Goal: Task Accomplishment & Management: Manage account settings

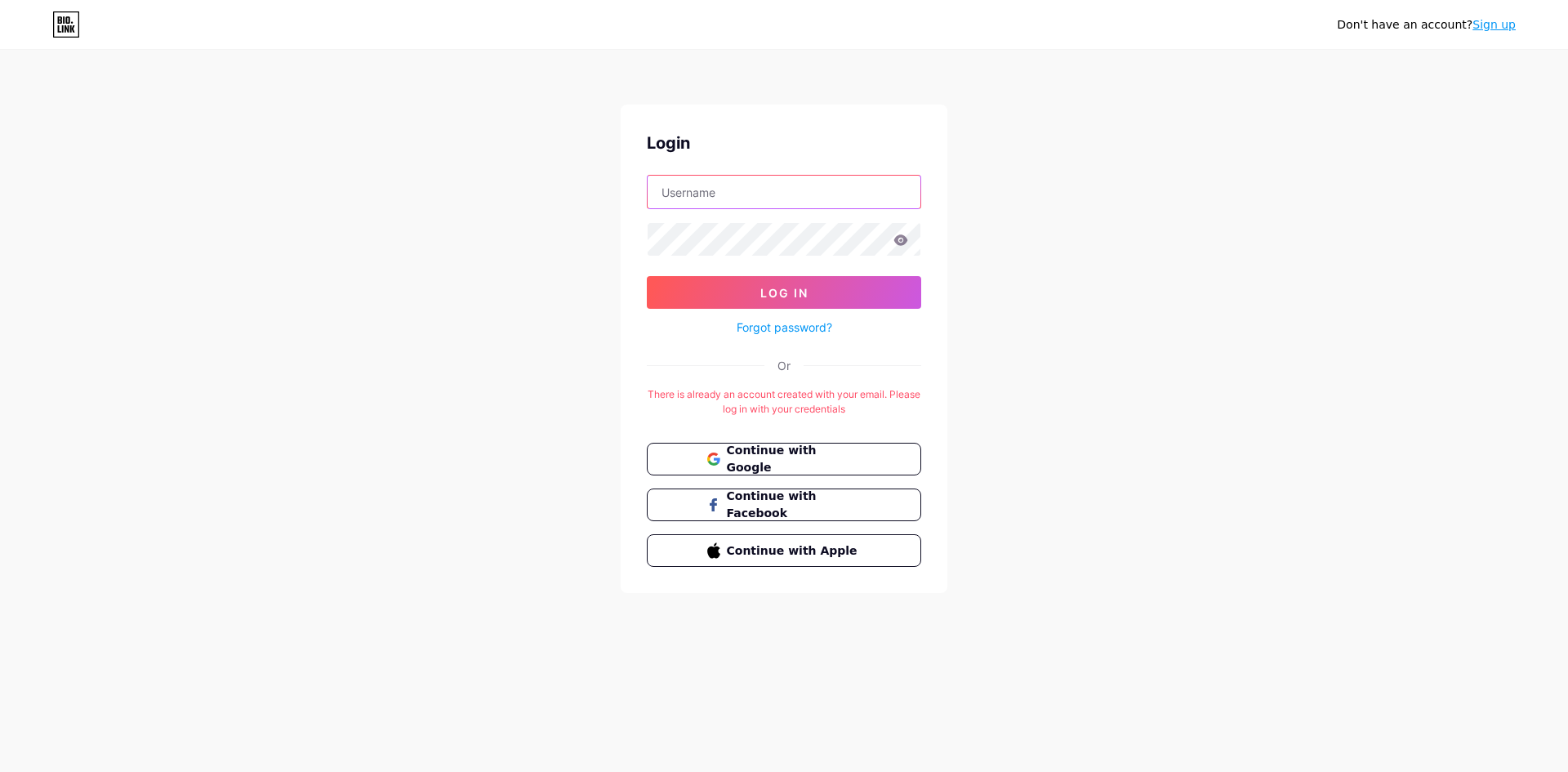
click at [750, 184] on input "text" at bounding box center [784, 192] width 273 height 33
type input "t"
type input "r"
type input "tamanrumahperi@gmail.com"
click at [646, 276] on button "Log In" at bounding box center [784, 292] width 274 height 33
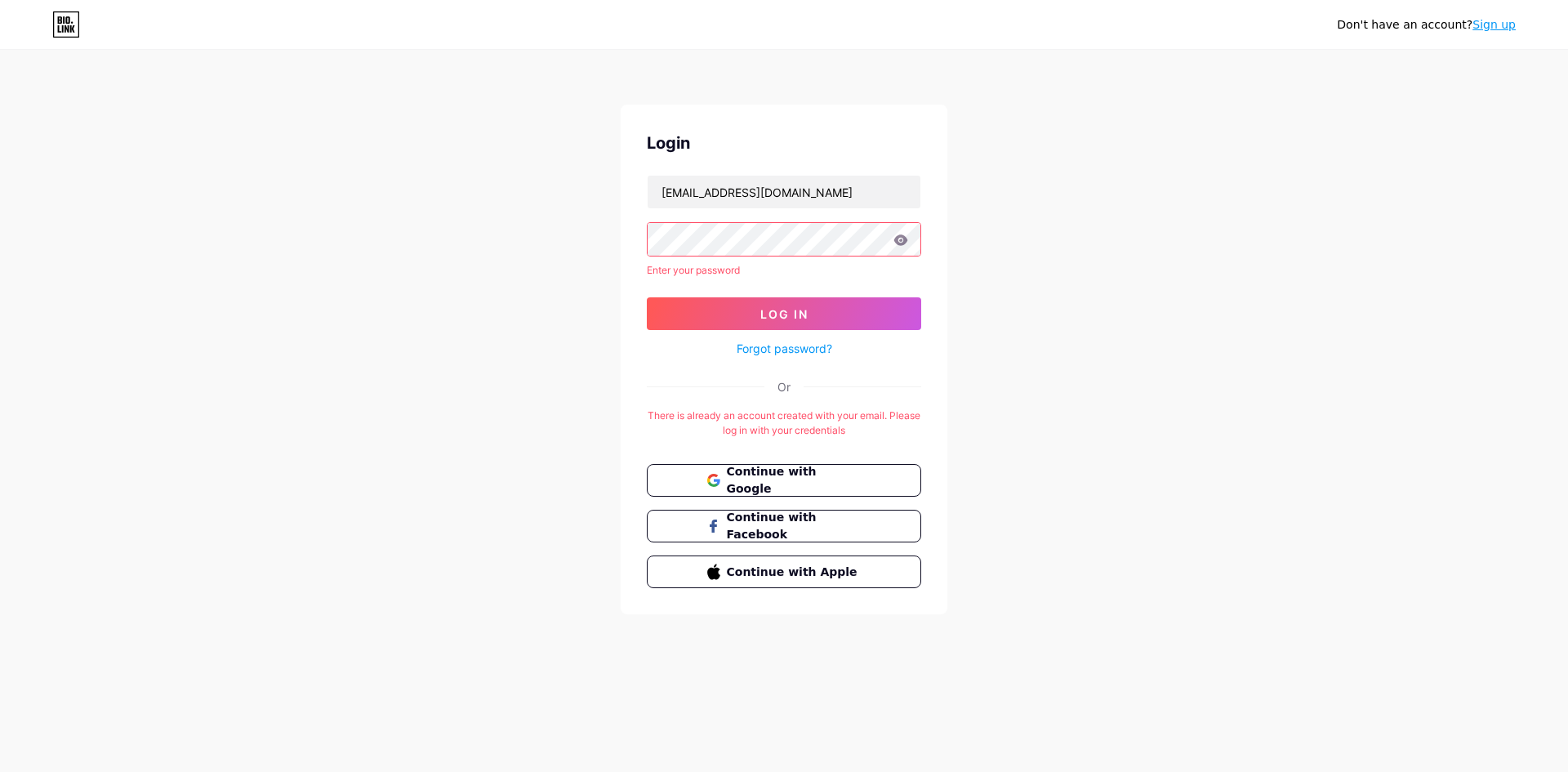
drag, startPoint x: 378, startPoint y: 180, endPoint x: 555, endPoint y: 263, distance: 195.5
click at [555, 263] on div "Don't have an account? Sign up Login tamanrumahperi@gmail.com Enter your passwo…" at bounding box center [784, 333] width 1568 height 667
click at [467, 246] on div "Don't have an account? Sign up Login tamanrumahperi@gmail.com Enter your passwo…" at bounding box center [784, 333] width 1568 height 667
click at [369, 456] on div "Don't have an account? Sign up Login tamanrumahperi@gmail.com Enter your passwo…" at bounding box center [784, 333] width 1568 height 667
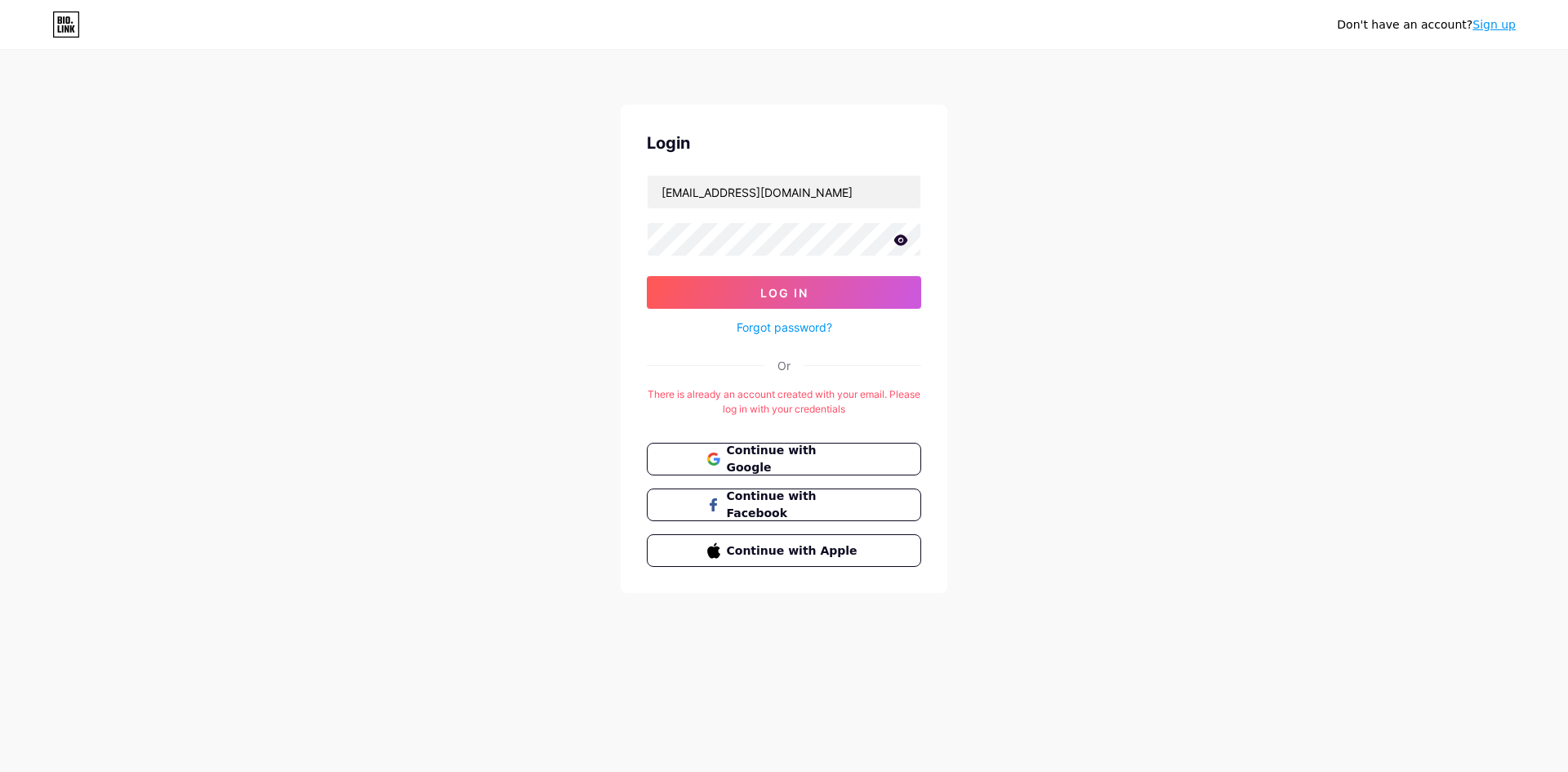
click at [902, 237] on icon at bounding box center [901, 239] width 13 height 11
click at [859, 280] on button "Log In" at bounding box center [784, 292] width 274 height 33
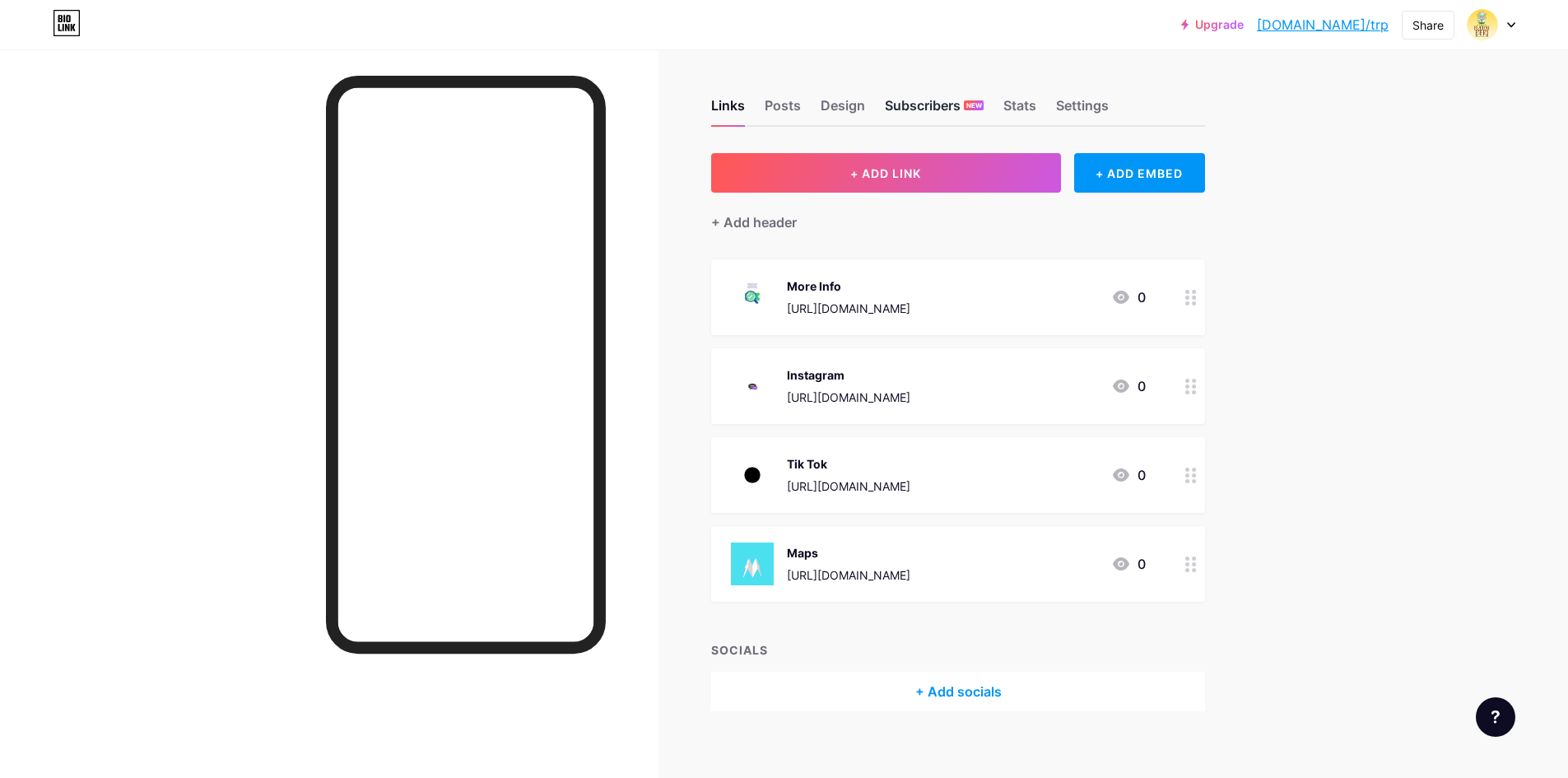
click at [963, 112] on div "Subscribers NEW" at bounding box center [934, 110] width 98 height 30
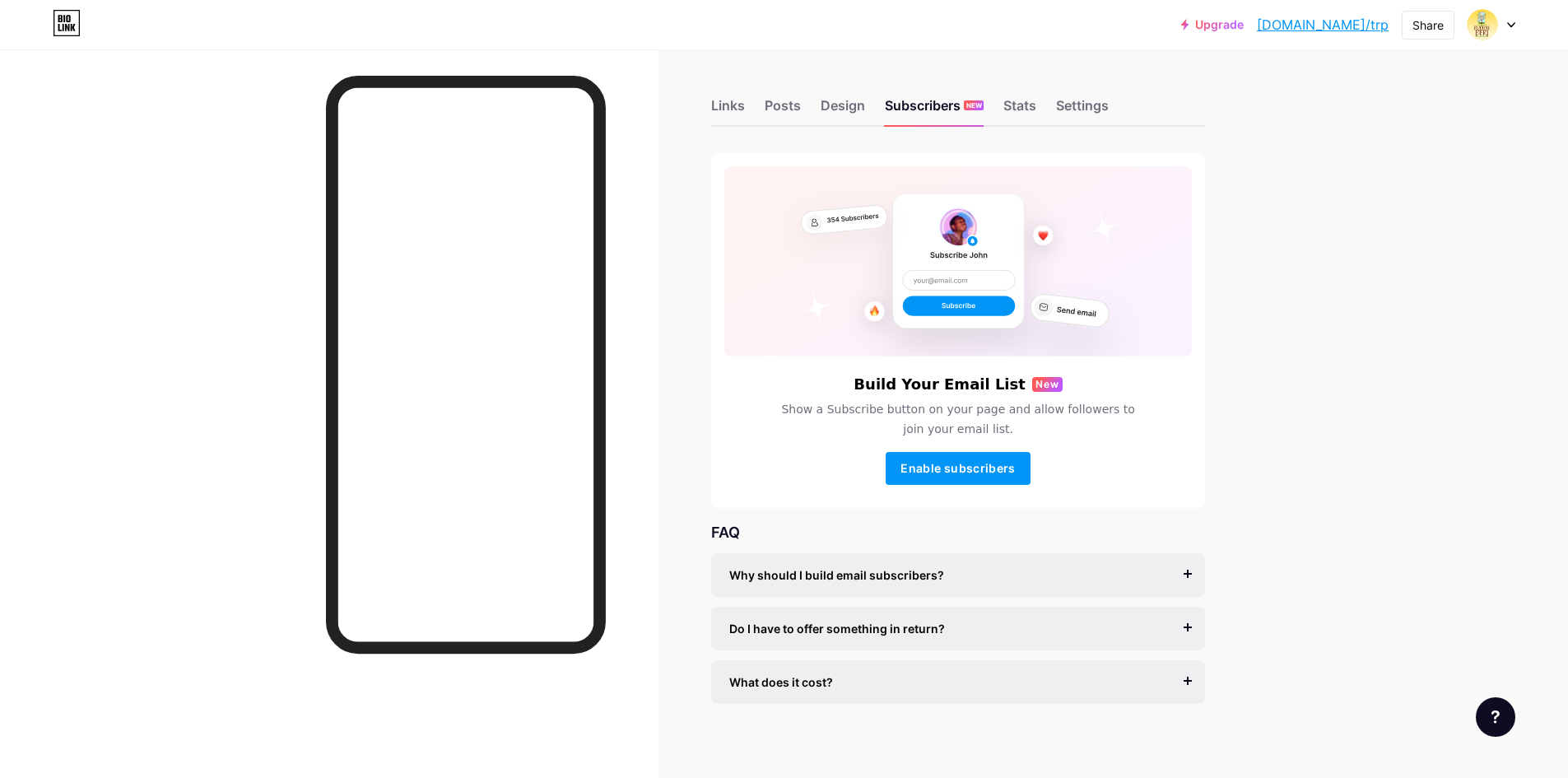
click at [871, 106] on div "Links Posts Design Subscribers NEW Stats Settings" at bounding box center [958, 98] width 494 height 58
click at [843, 106] on div "Design" at bounding box center [843, 110] width 44 height 30
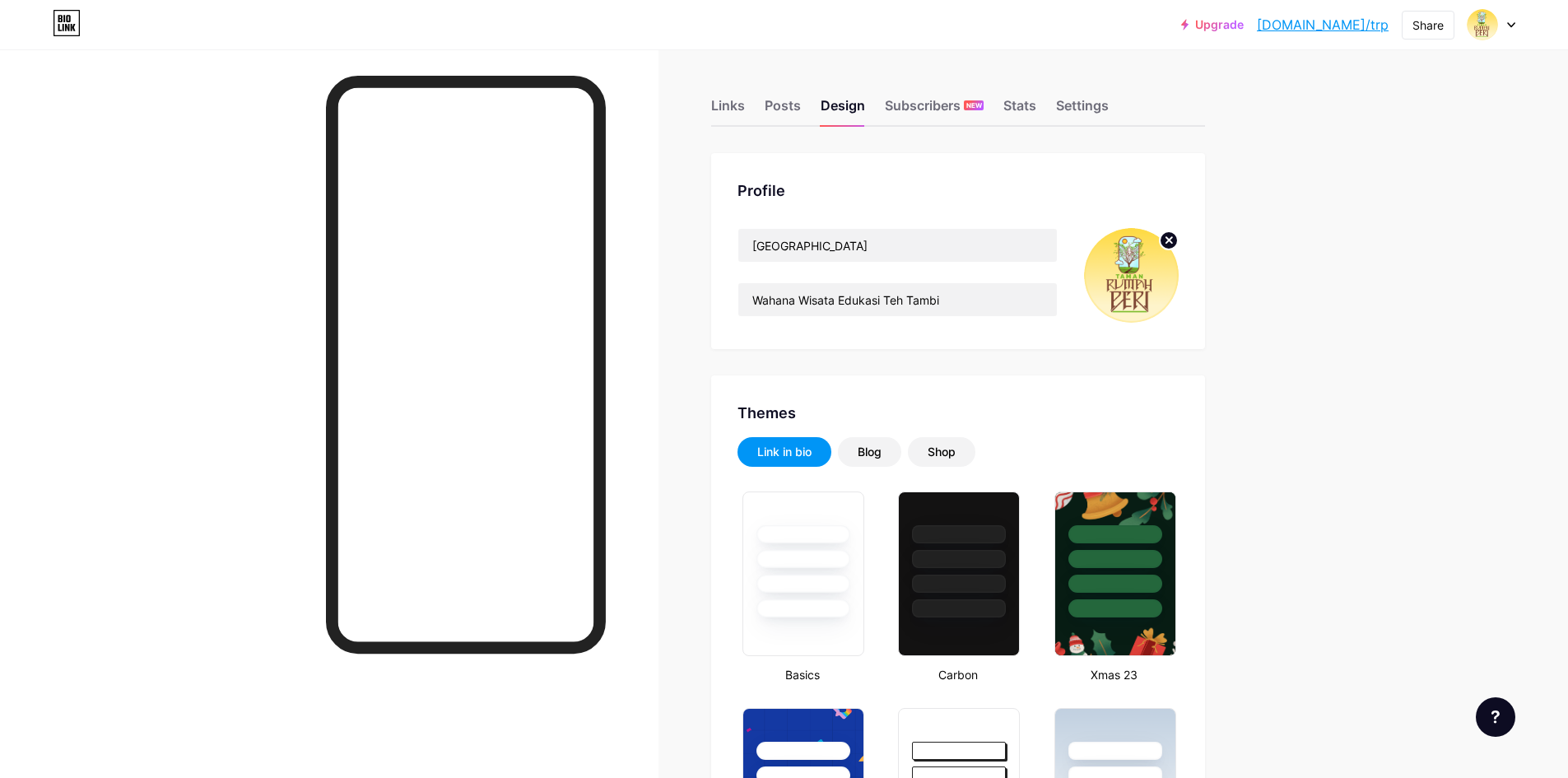
type input "#ffdd4f"
type input "#fff6cc"
type input "#804936"
click at [795, 109] on div "Posts" at bounding box center [782, 110] width 36 height 30
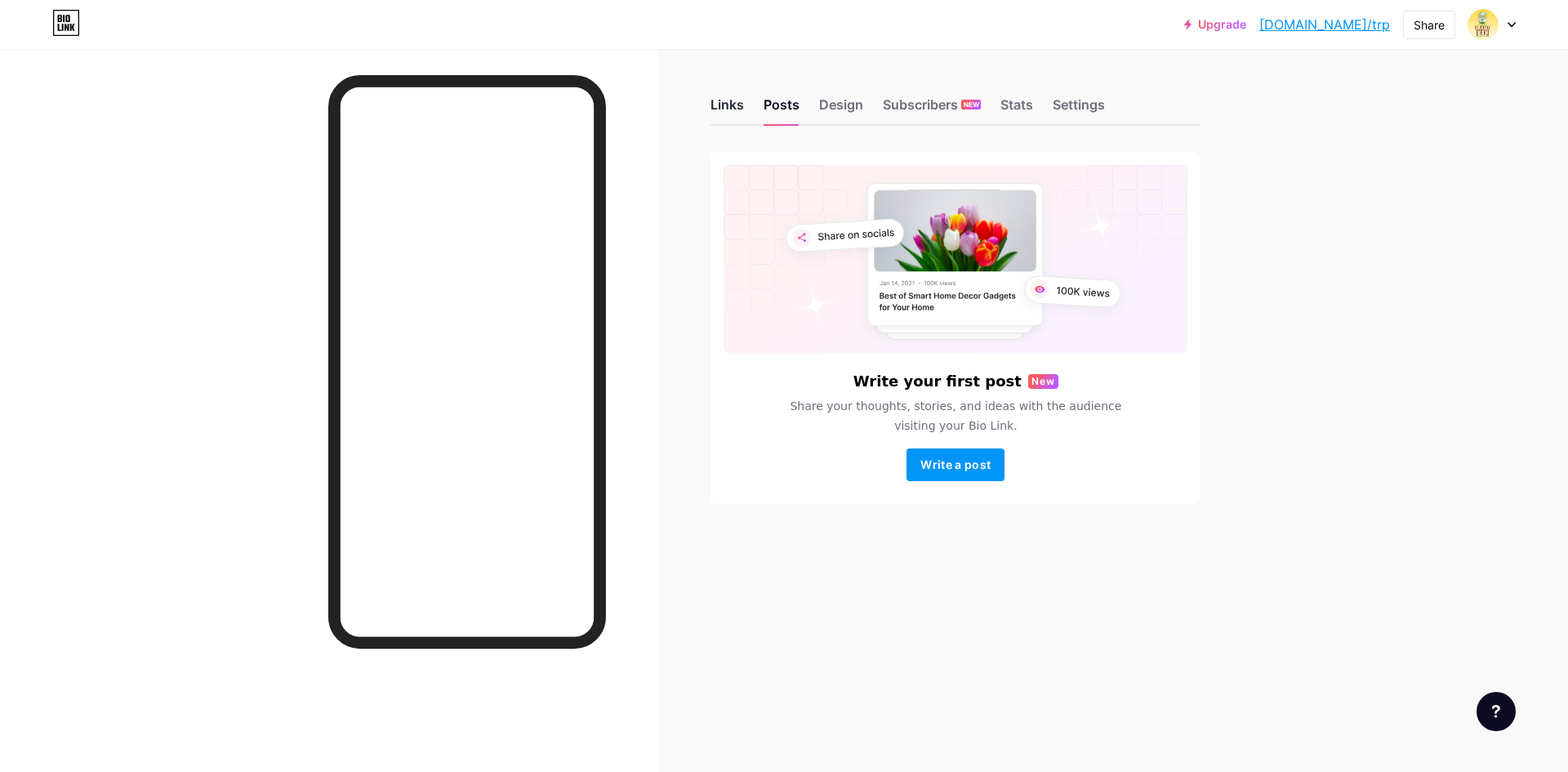
click at [720, 104] on div "Links" at bounding box center [727, 109] width 34 height 29
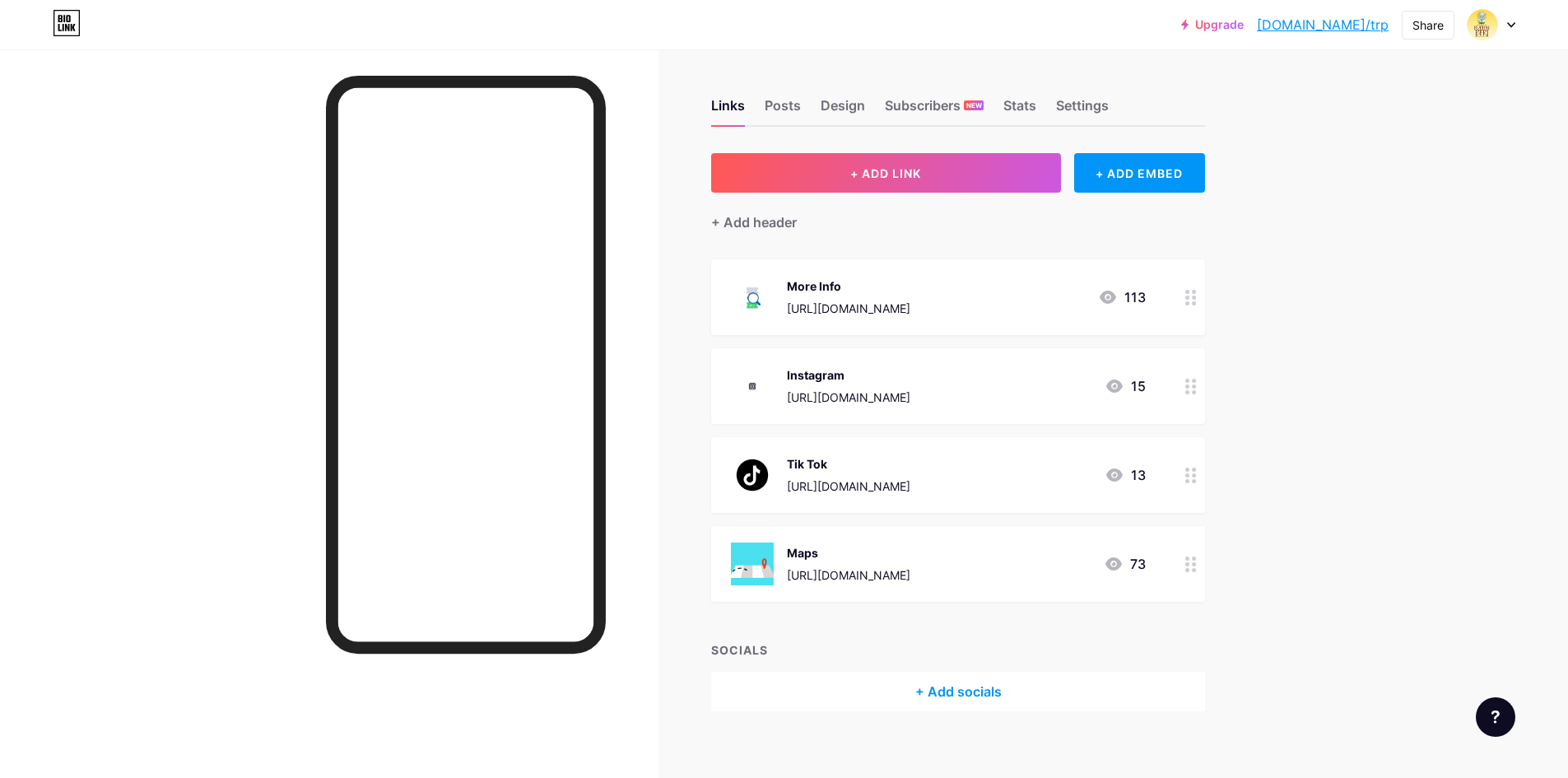
click at [1515, 31] on div at bounding box center [1492, 25] width 48 height 30
click at [1430, 200] on link "Account settings" at bounding box center [1413, 187] width 204 height 44
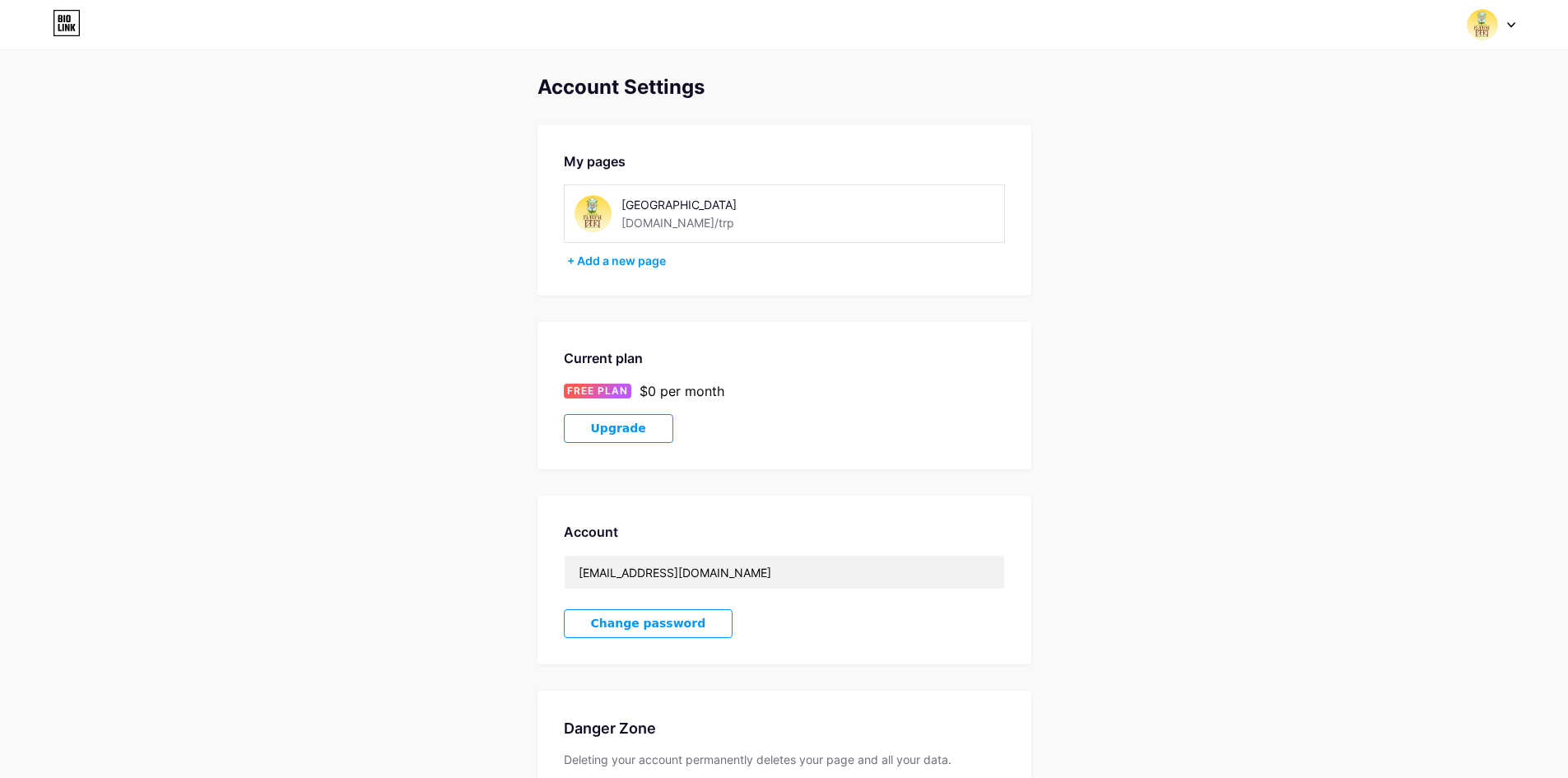
click at [1487, 29] on img at bounding box center [1482, 25] width 31 height 31
click at [1187, 176] on div "Account Settings My pages Taman Rumah Peri bio.link/trp + Add a new page Curren…" at bounding box center [784, 463] width 1568 height 776
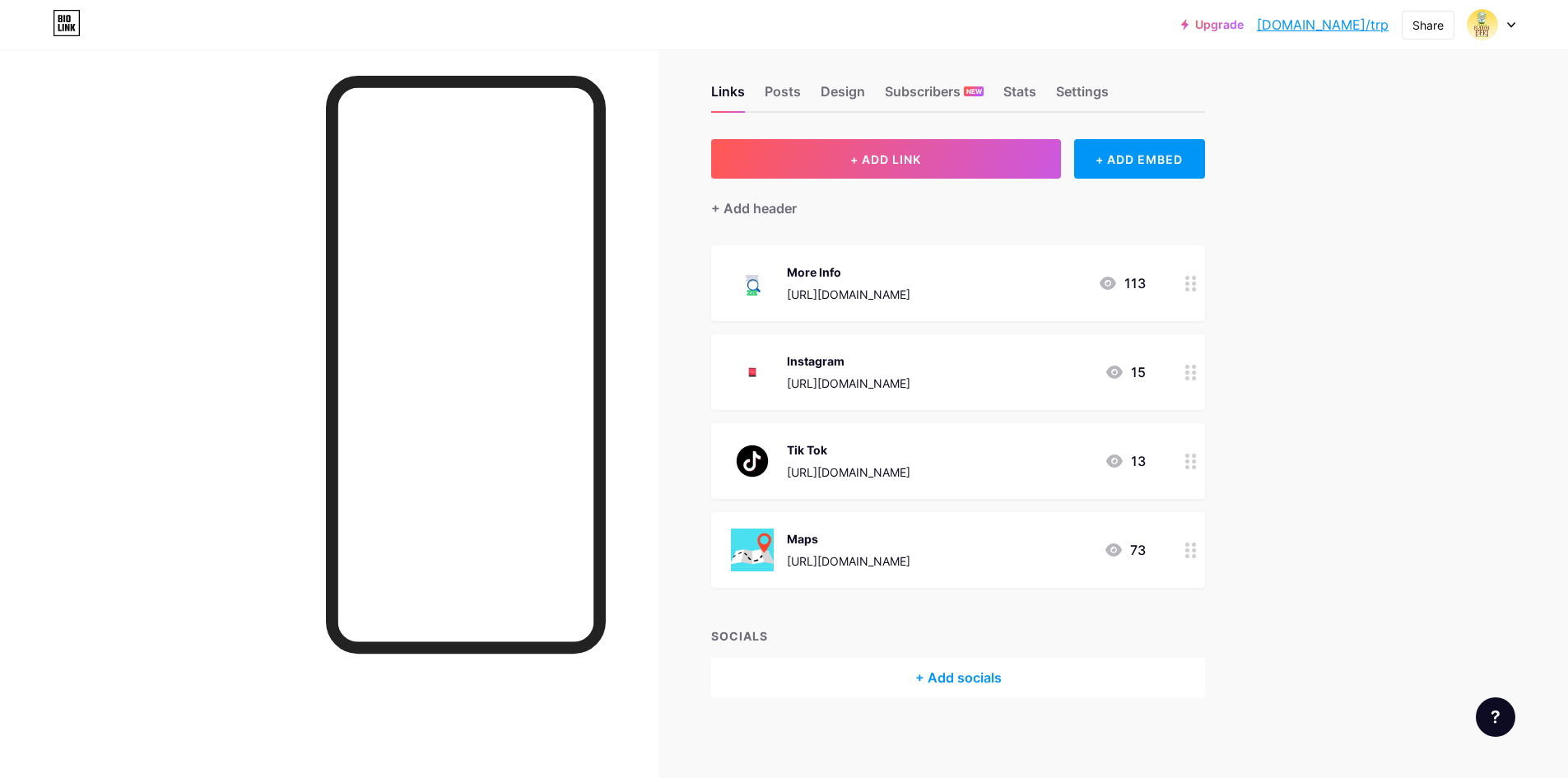
scroll to position [14, 0]
click at [1342, 25] on link "bio.link/trp" at bounding box center [1322, 24] width 132 height 20
click at [1100, 97] on div "Settings" at bounding box center [1083, 95] width 53 height 30
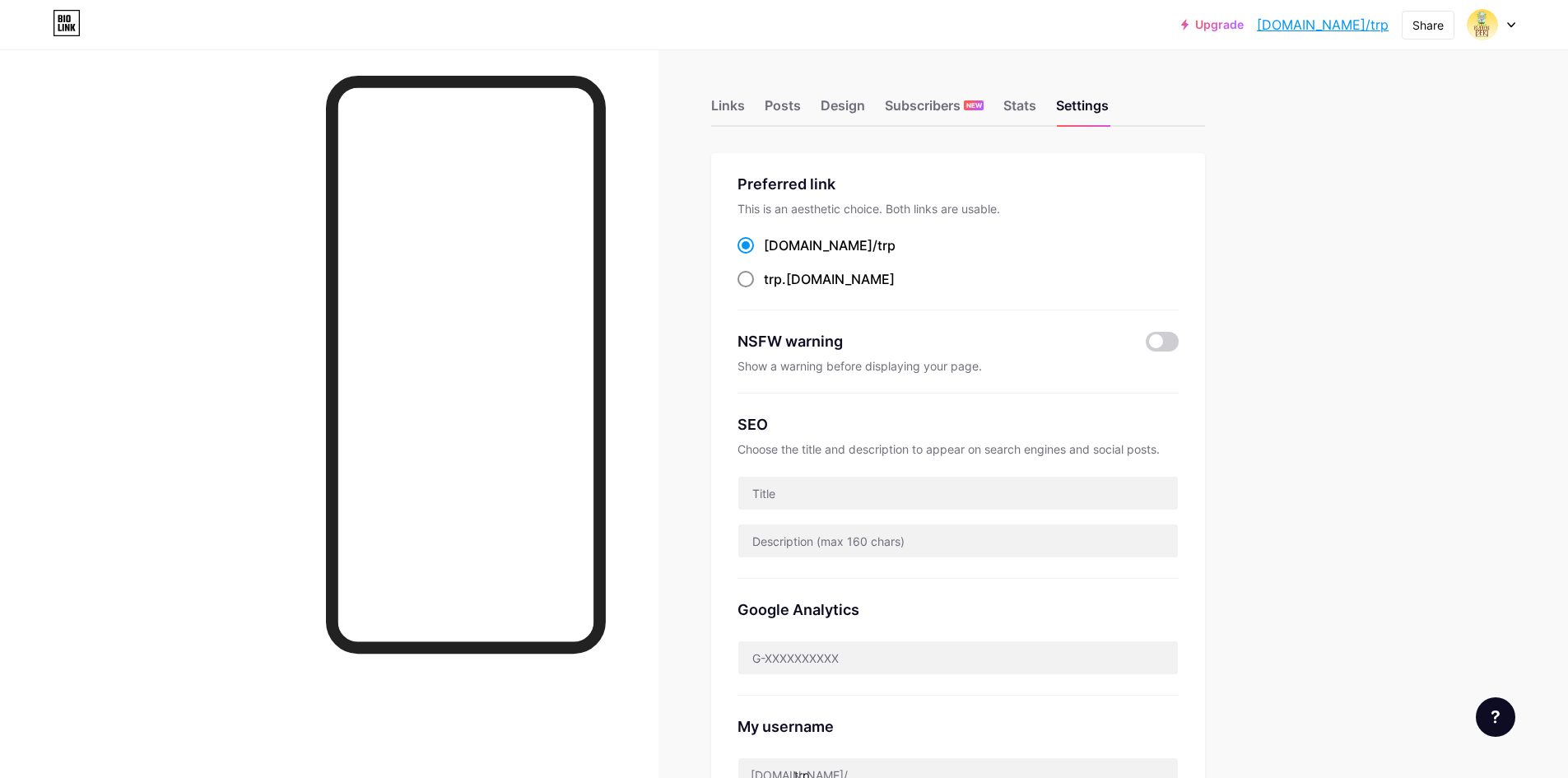
click at [792, 284] on div "trp .bio.link" at bounding box center [829, 278] width 131 height 20
click at [775, 289] on input "trp .bio.link" at bounding box center [769, 294] width 11 height 11
radio input "true"
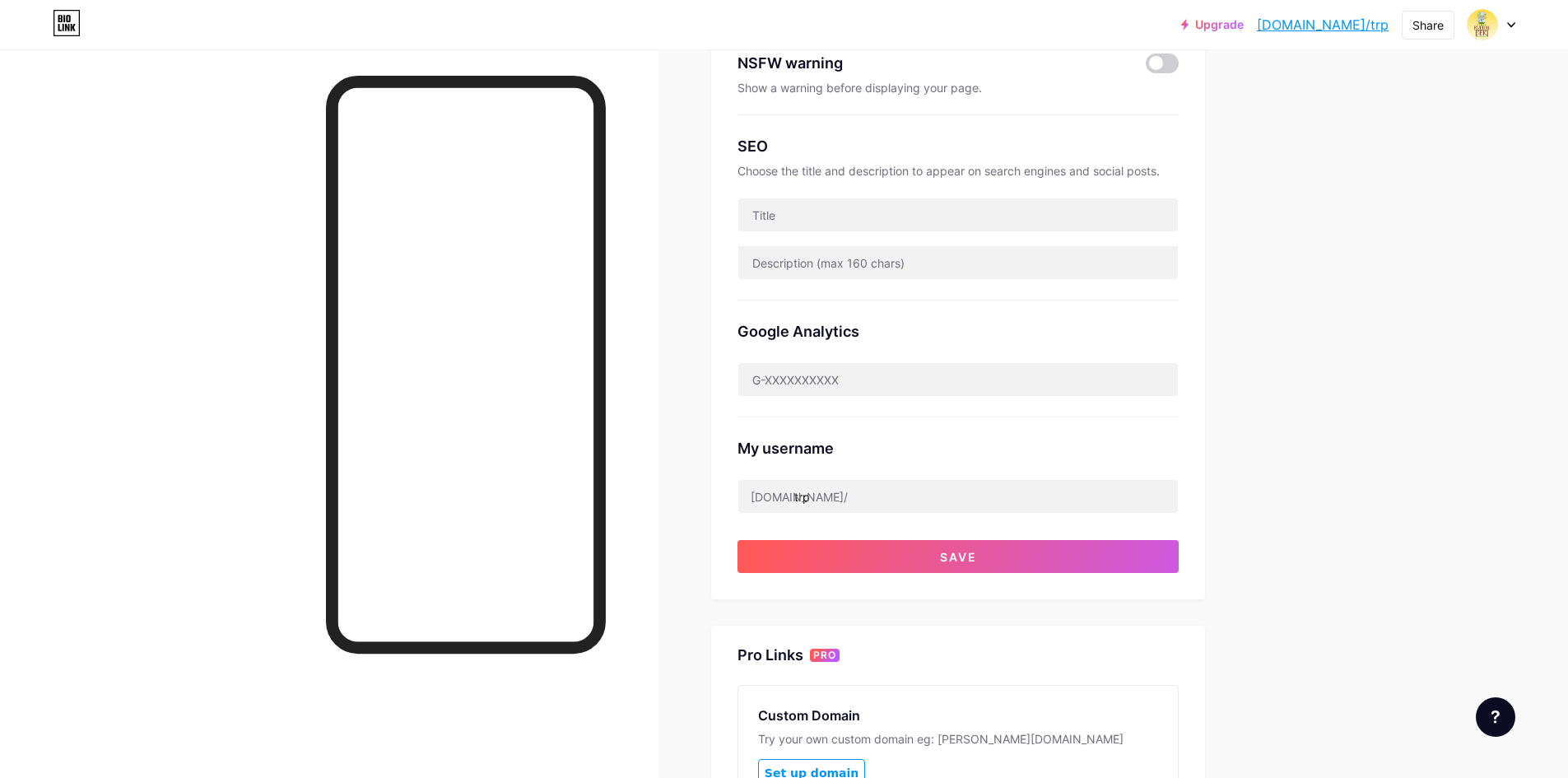
scroll to position [329, 0]
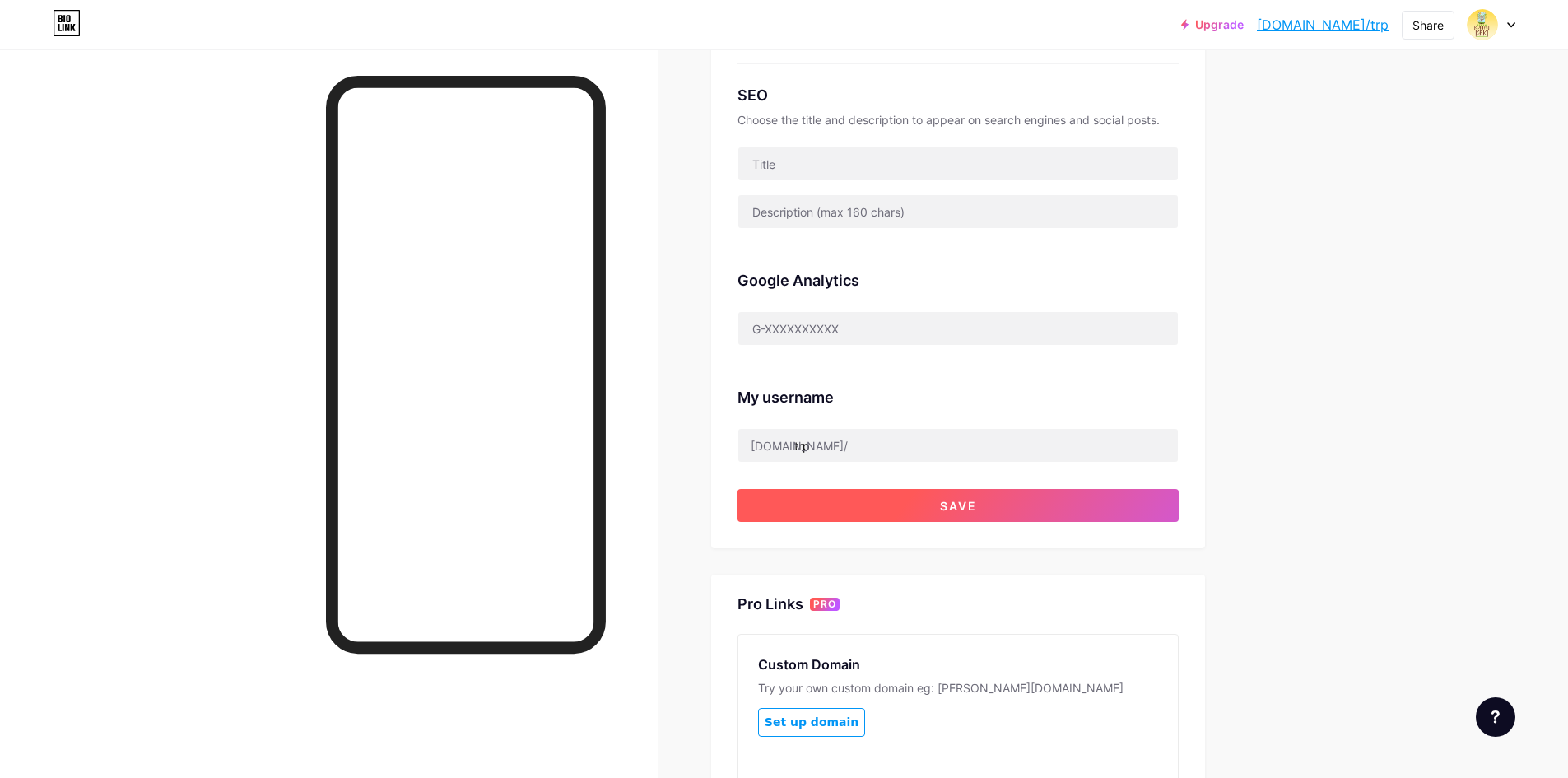
click at [946, 511] on span "Save" at bounding box center [959, 506] width 37 height 14
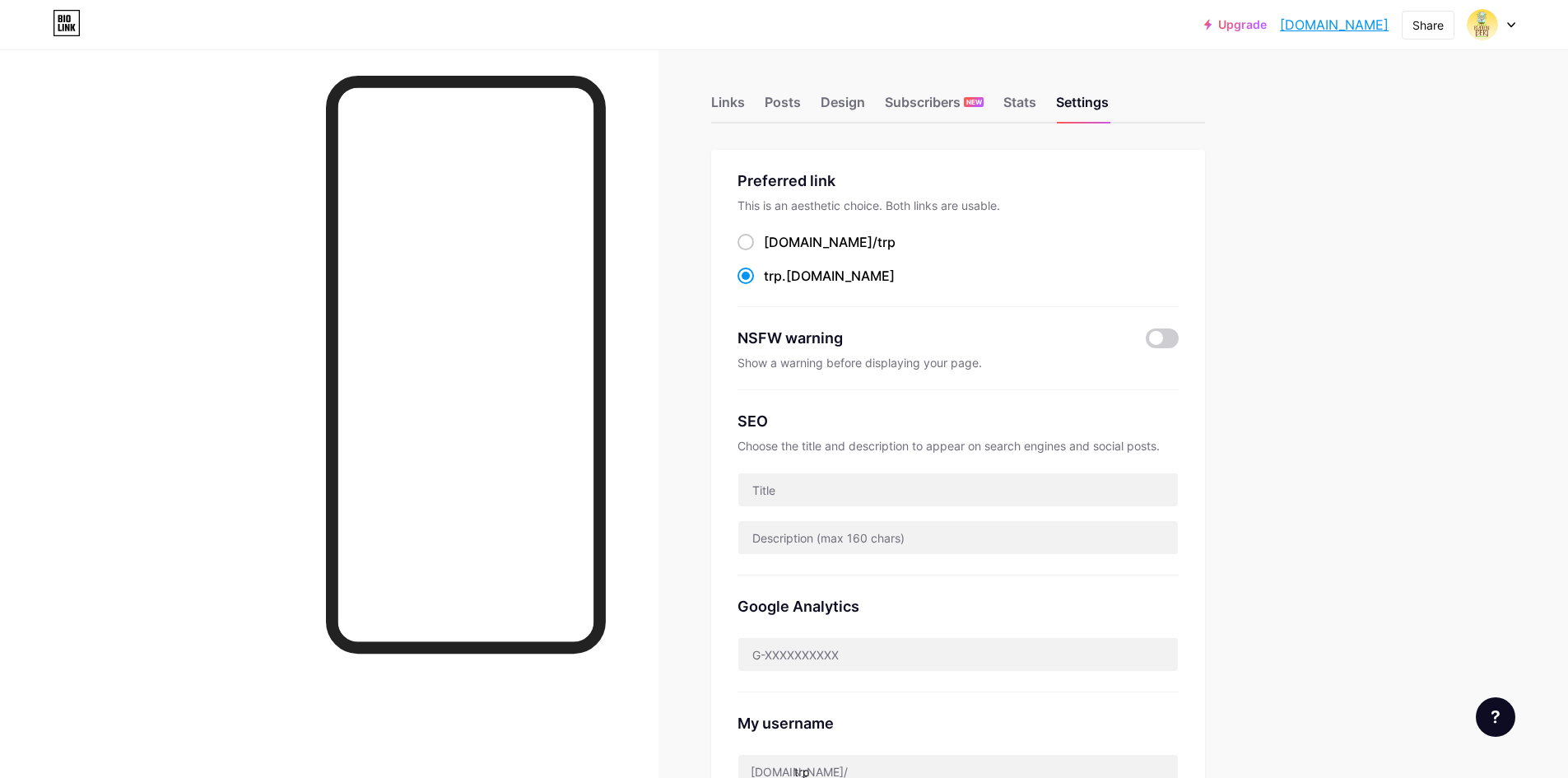
scroll to position [0, 0]
click at [736, 103] on div "Links" at bounding box center [728, 110] width 34 height 30
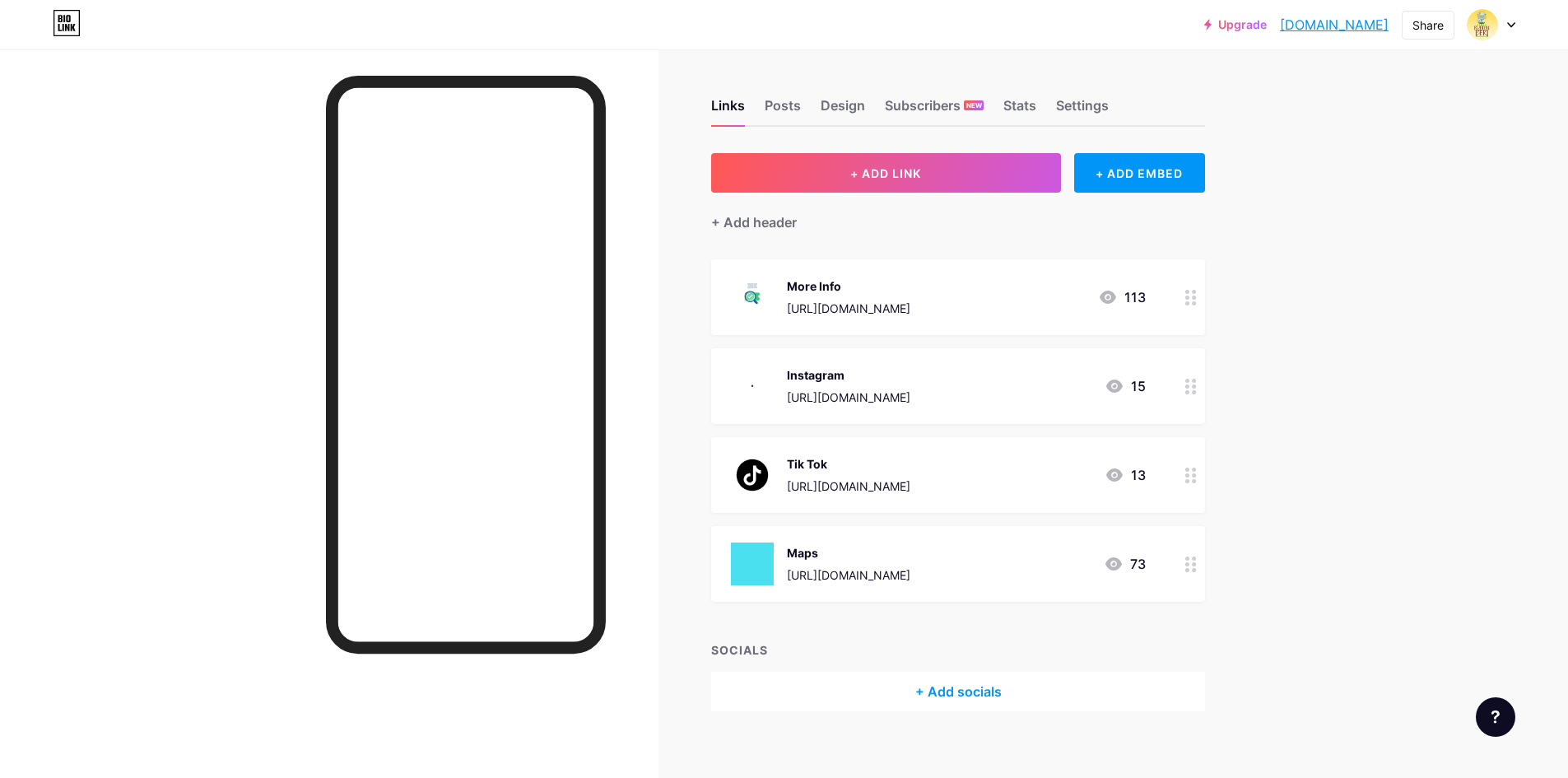
click at [1189, 298] on div at bounding box center [1190, 297] width 28 height 76
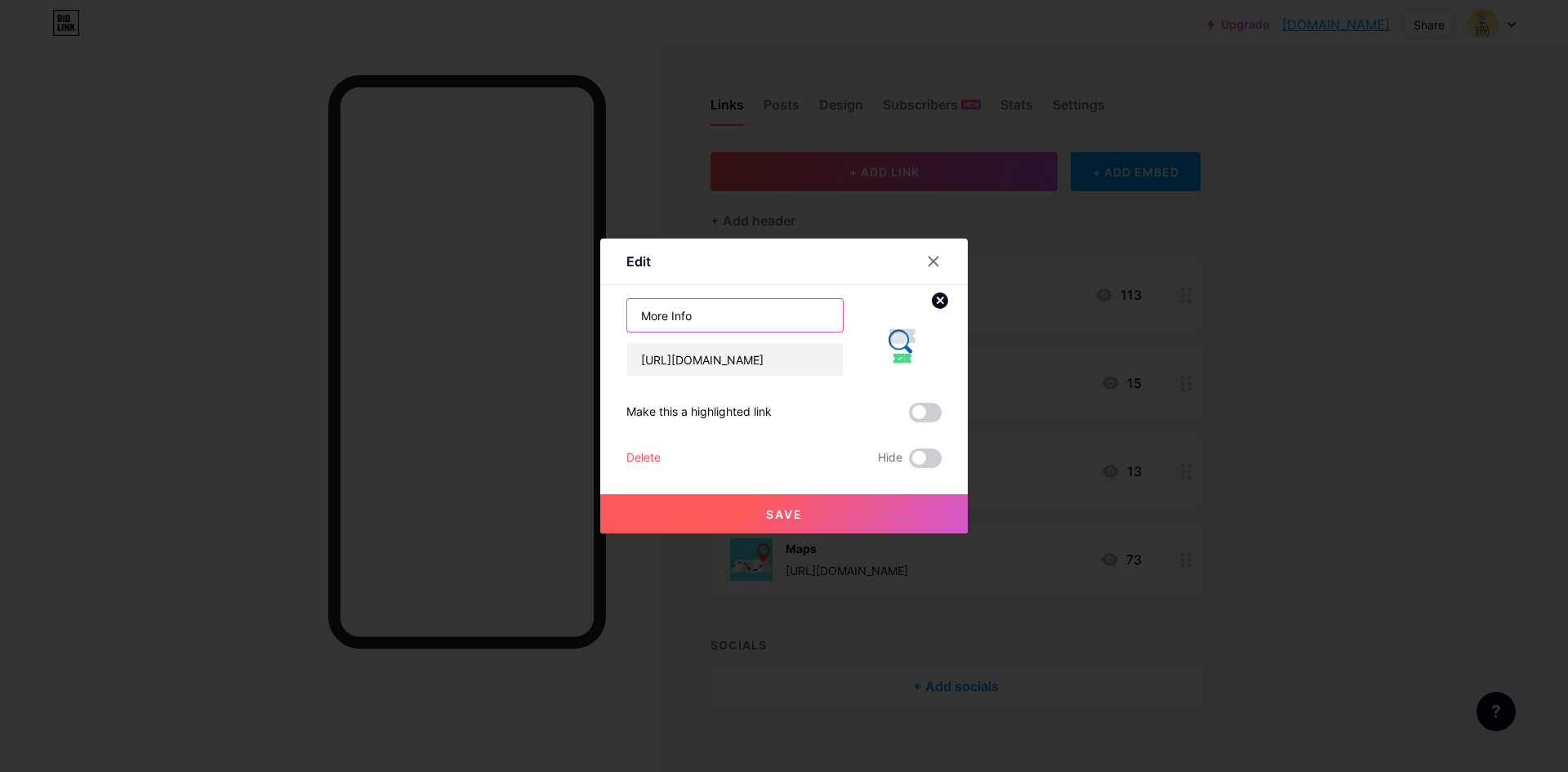
click at [710, 319] on input "More Info" at bounding box center [735, 315] width 215 height 33
drag, startPoint x: 707, startPoint y: 314, endPoint x: 553, endPoint y: 321, distance: 154.2
click at [553, 321] on div "Edit Content YouTube Play YouTube video without leaving your page. ADD Vimeo Pl…" at bounding box center [784, 386] width 1568 height 772
type input "I"
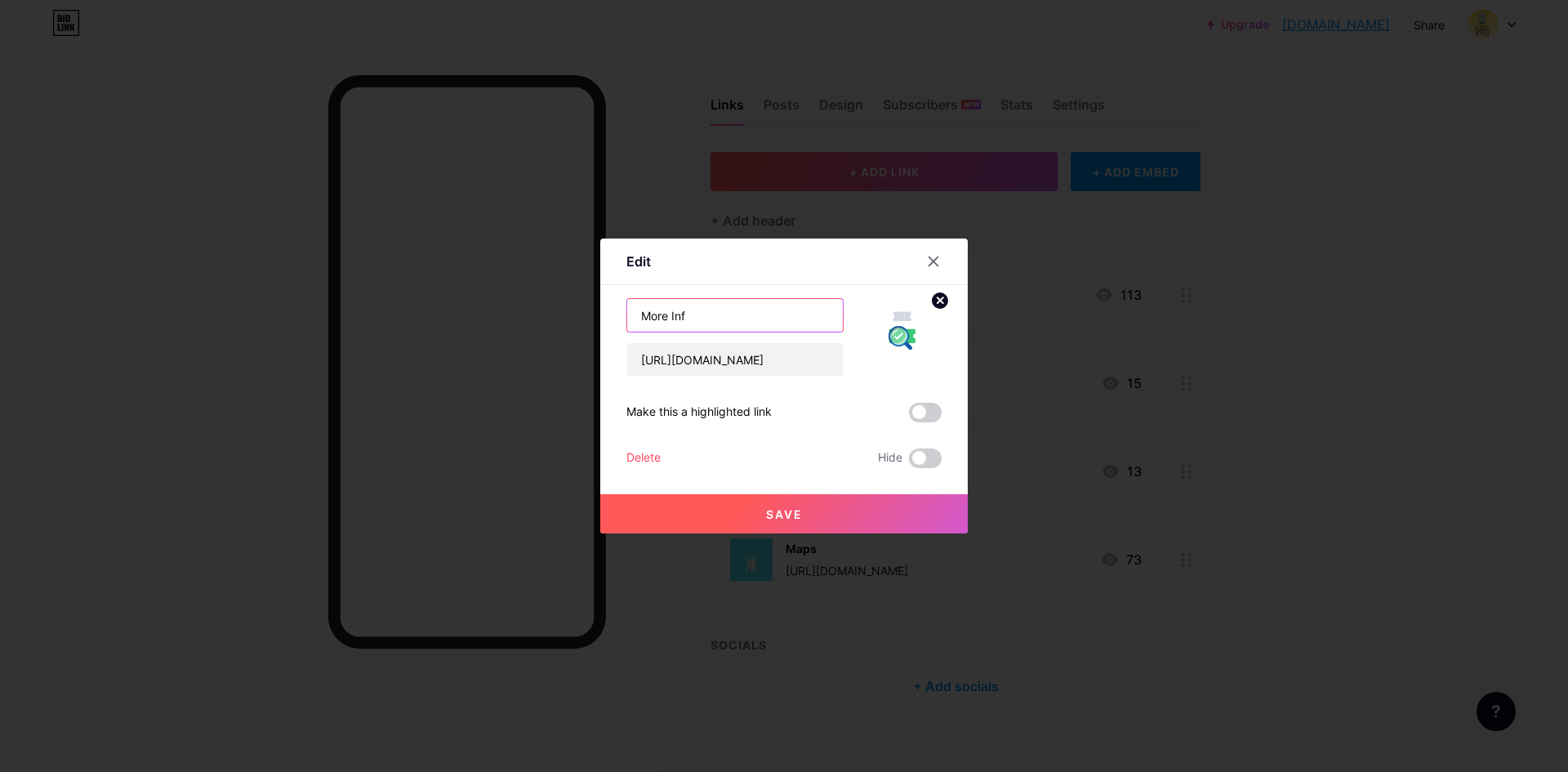
type input "More Info"
drag, startPoint x: 811, startPoint y: 359, endPoint x: 726, endPoint y: 362, distance: 85.1
click at [726, 362] on input "https://wa.me/6283843411666" at bounding box center [735, 359] width 215 height 33
type input "https://wa.me/628557534343"
click at [805, 514] on button "Save" at bounding box center [784, 514] width 368 height 40
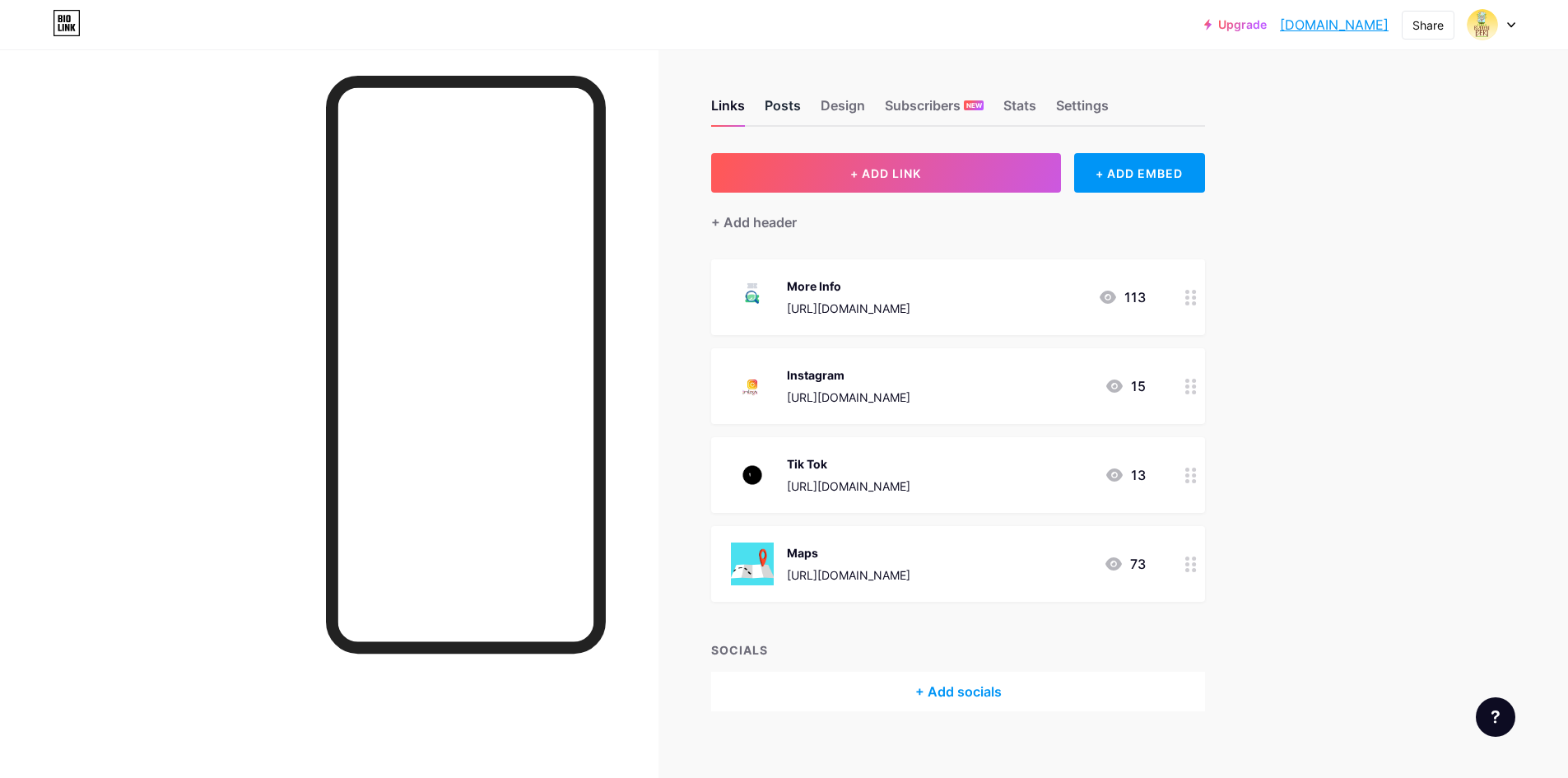
click at [797, 98] on div "Posts" at bounding box center [782, 110] width 36 height 30
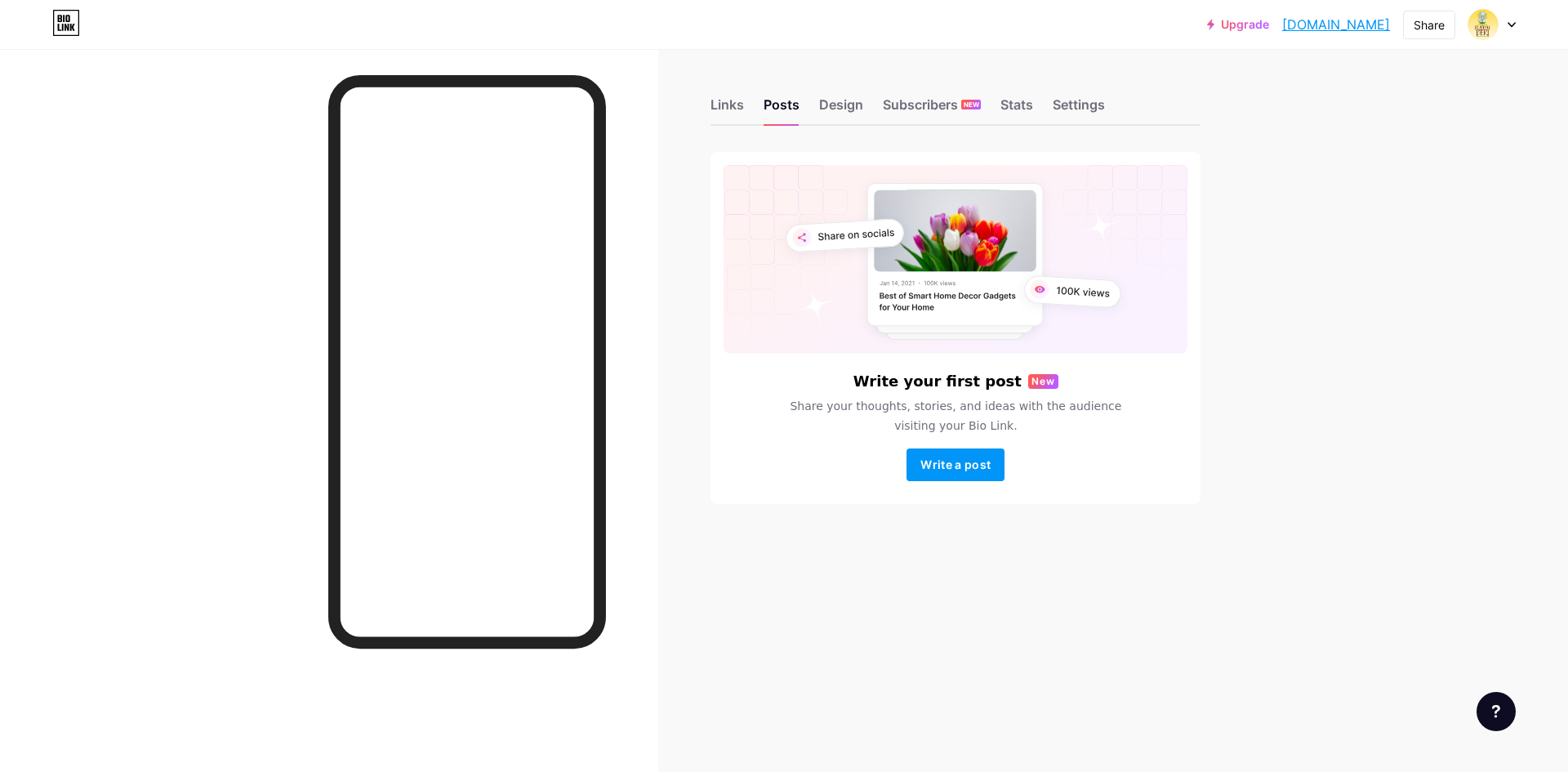
click at [1040, 308] on rect at bounding box center [955, 254] width 177 height 143
click at [918, 111] on div "Subscribers NEW" at bounding box center [932, 109] width 98 height 29
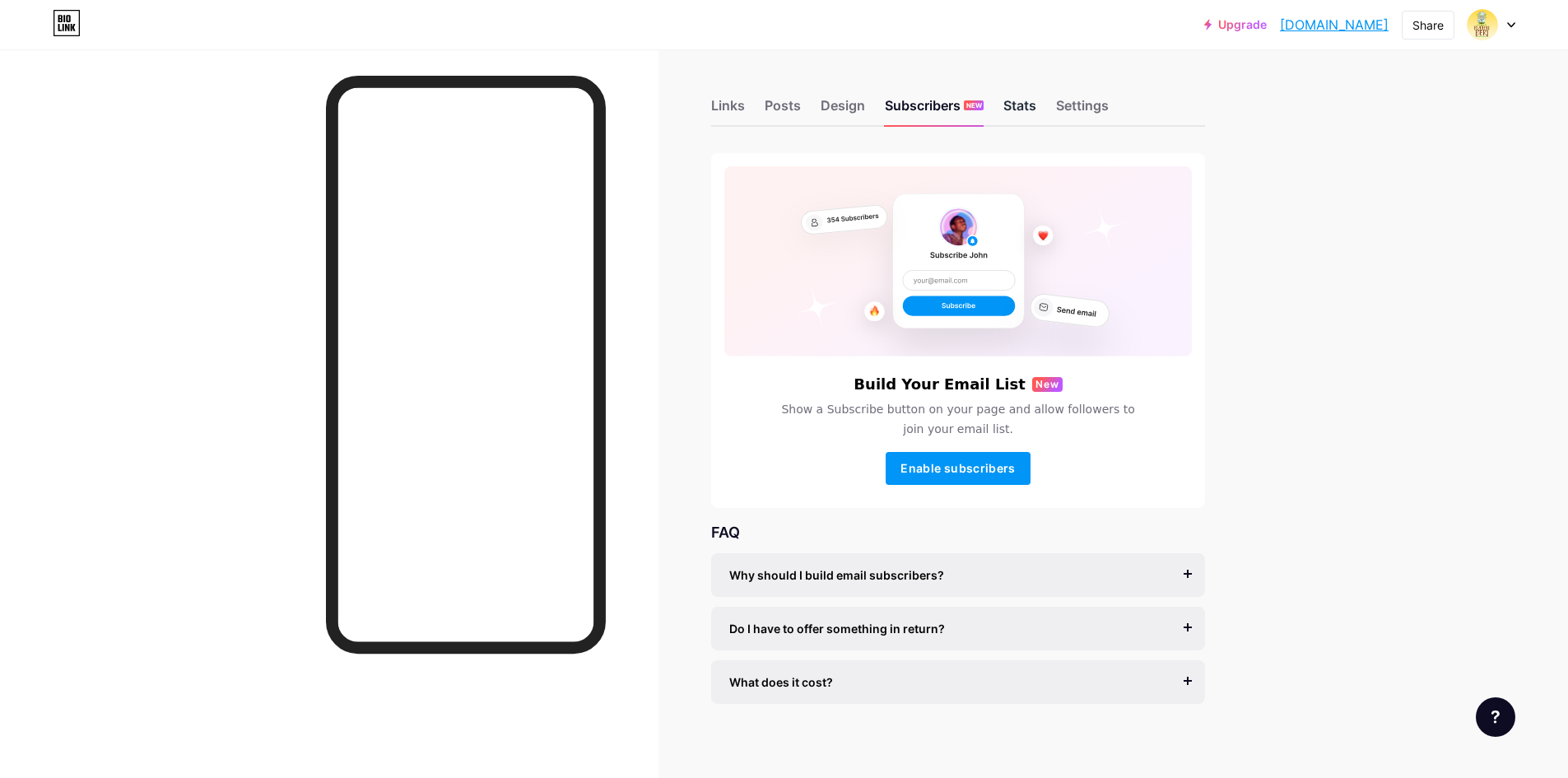
click at [1022, 104] on div "Stats" at bounding box center [1020, 110] width 33 height 30
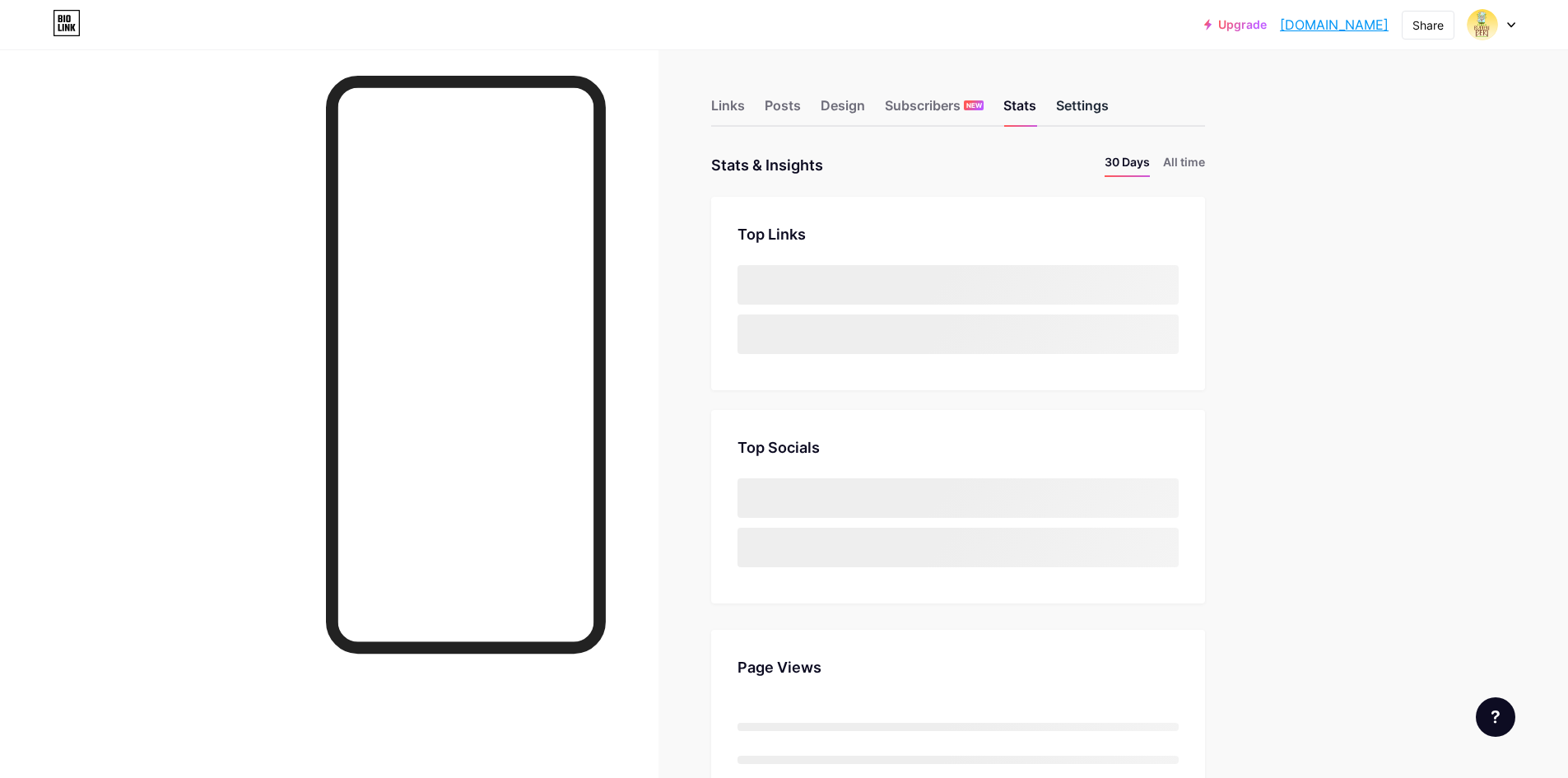
click at [1093, 106] on div "Settings" at bounding box center [1083, 110] width 53 height 30
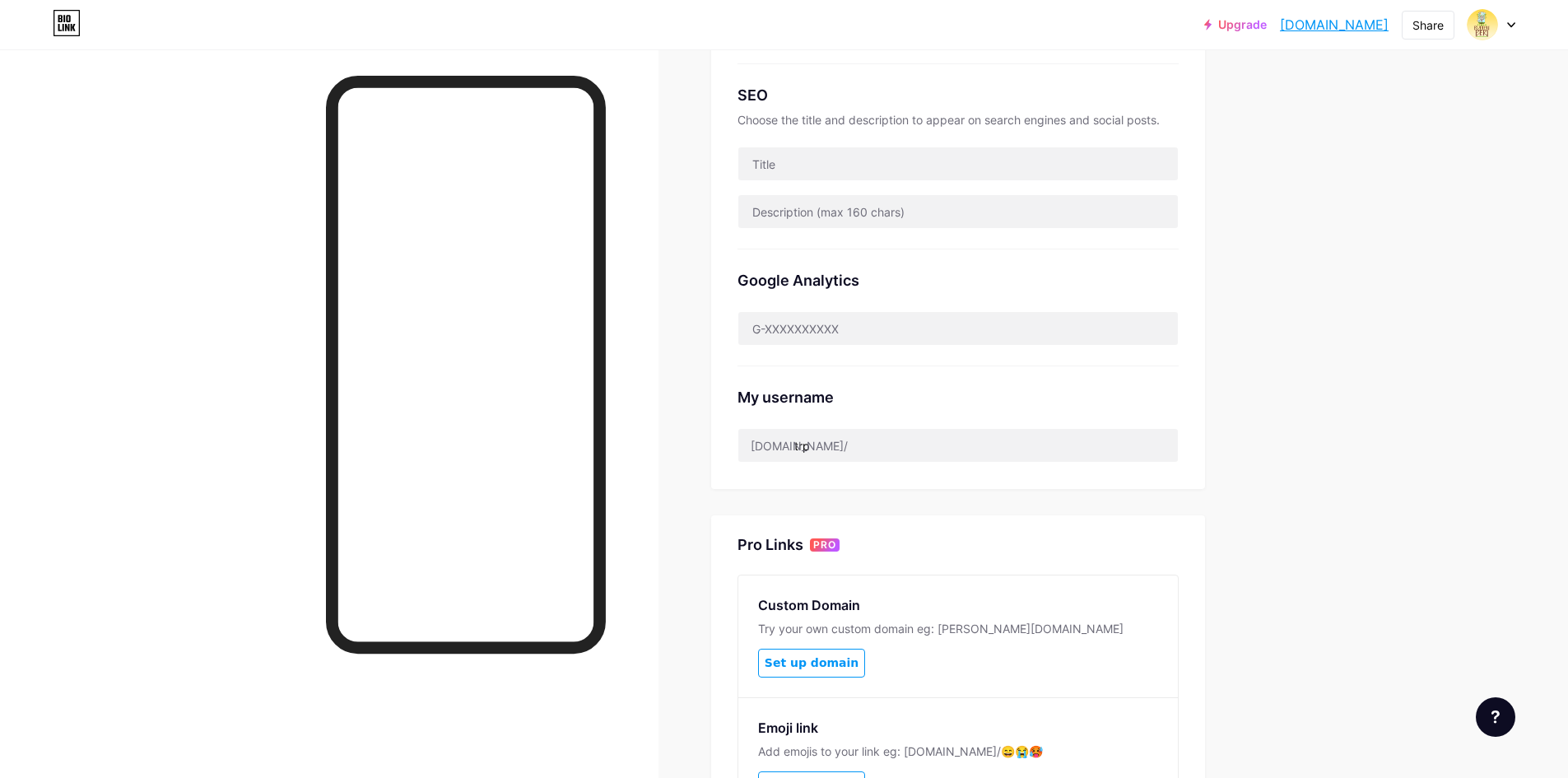
scroll to position [510, 0]
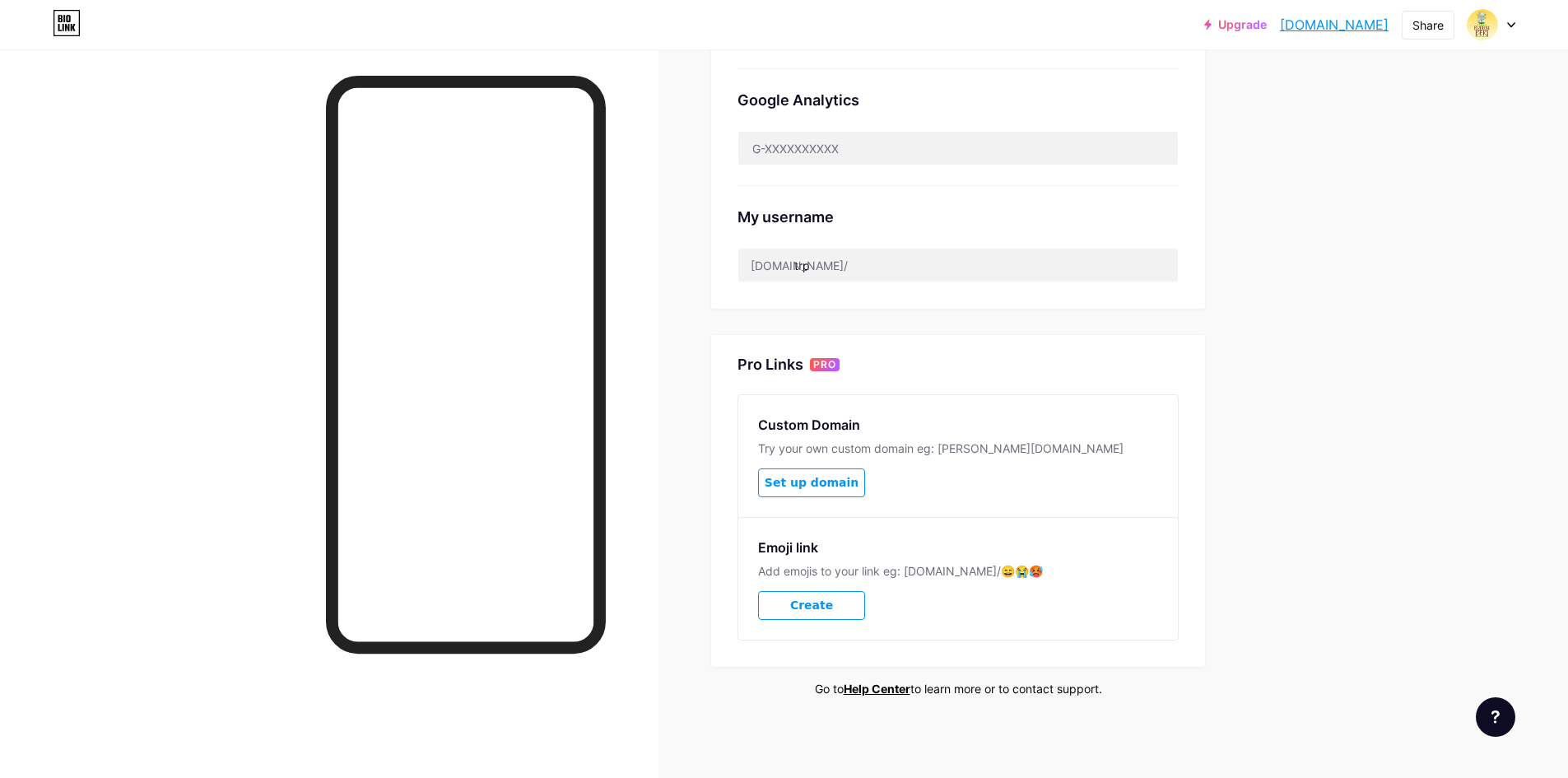
click at [1446, 764] on div "Upgrade trp.bio.link trp.bio.link Share Switch accounts Taman Rumah Peri bio.li…" at bounding box center [784, 134] width 1568 height 1289
click at [837, 486] on span "Set up domain" at bounding box center [811, 483] width 94 height 14
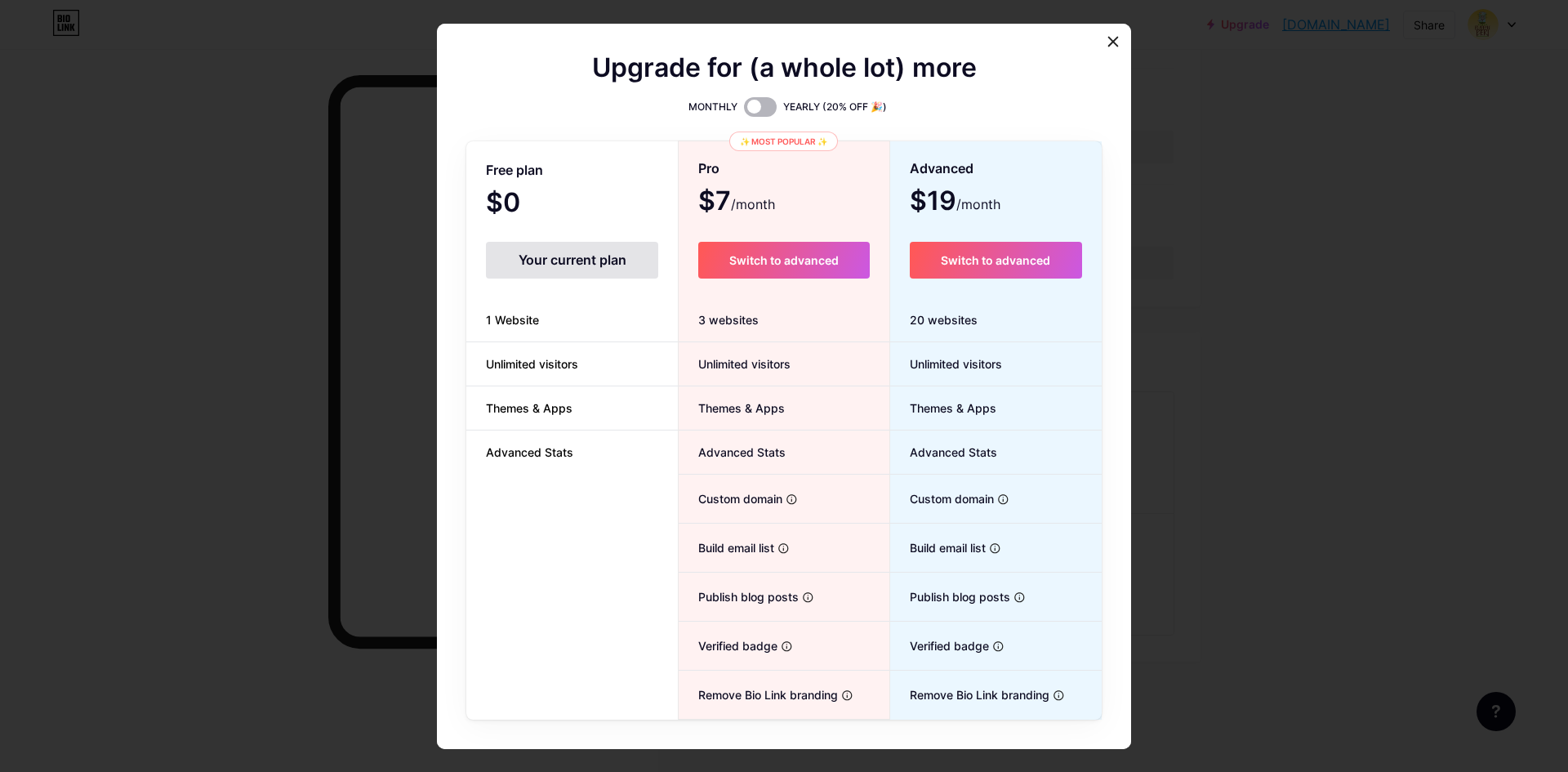
click at [768, 109] on span at bounding box center [760, 106] width 33 height 19
click at [744, 111] on input "checkbox" at bounding box center [744, 111] width 0 height 0
click at [1109, 42] on icon at bounding box center [1114, 41] width 9 height 9
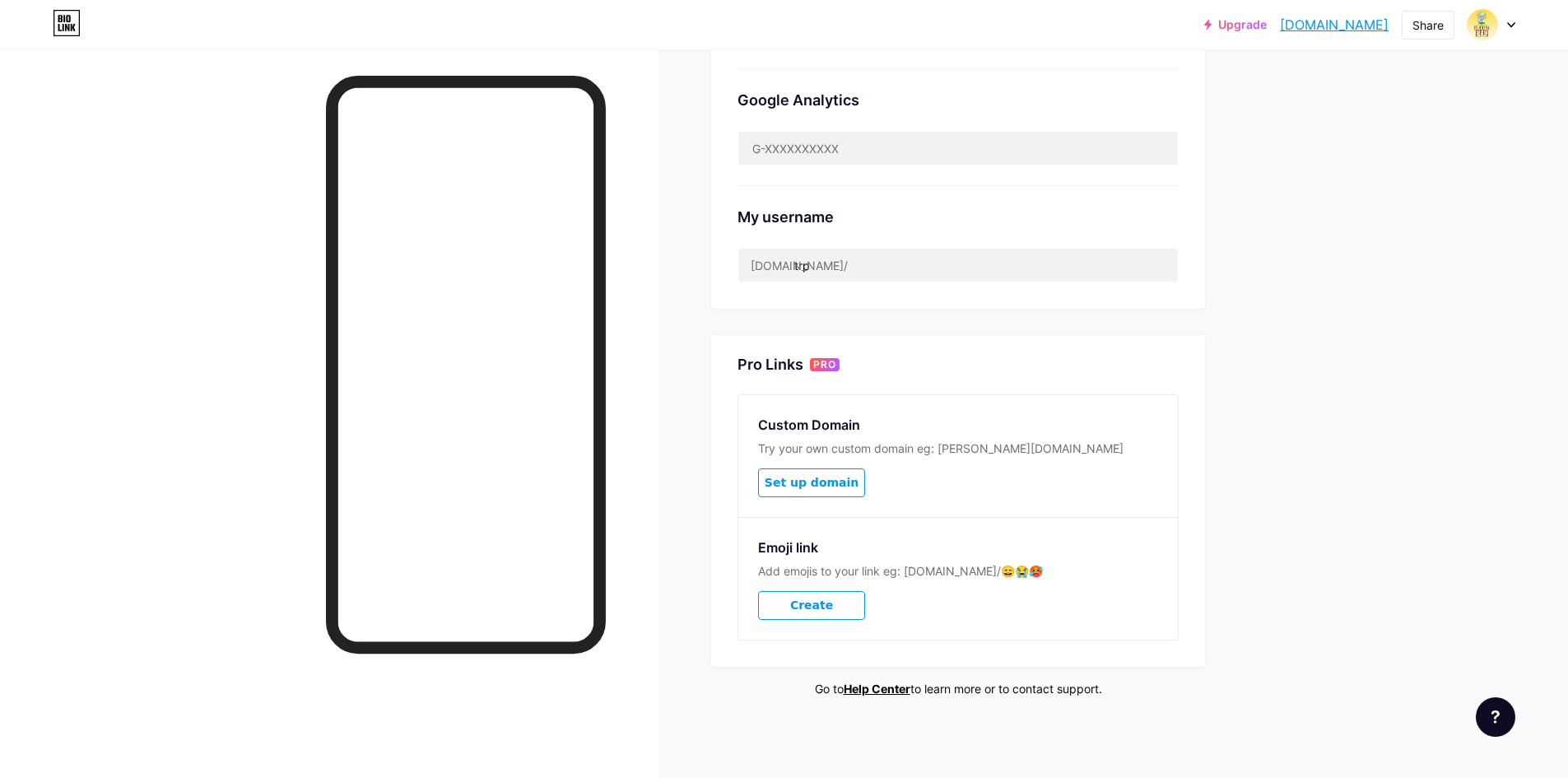
click at [815, 607] on span "Create" at bounding box center [811, 605] width 42 height 14
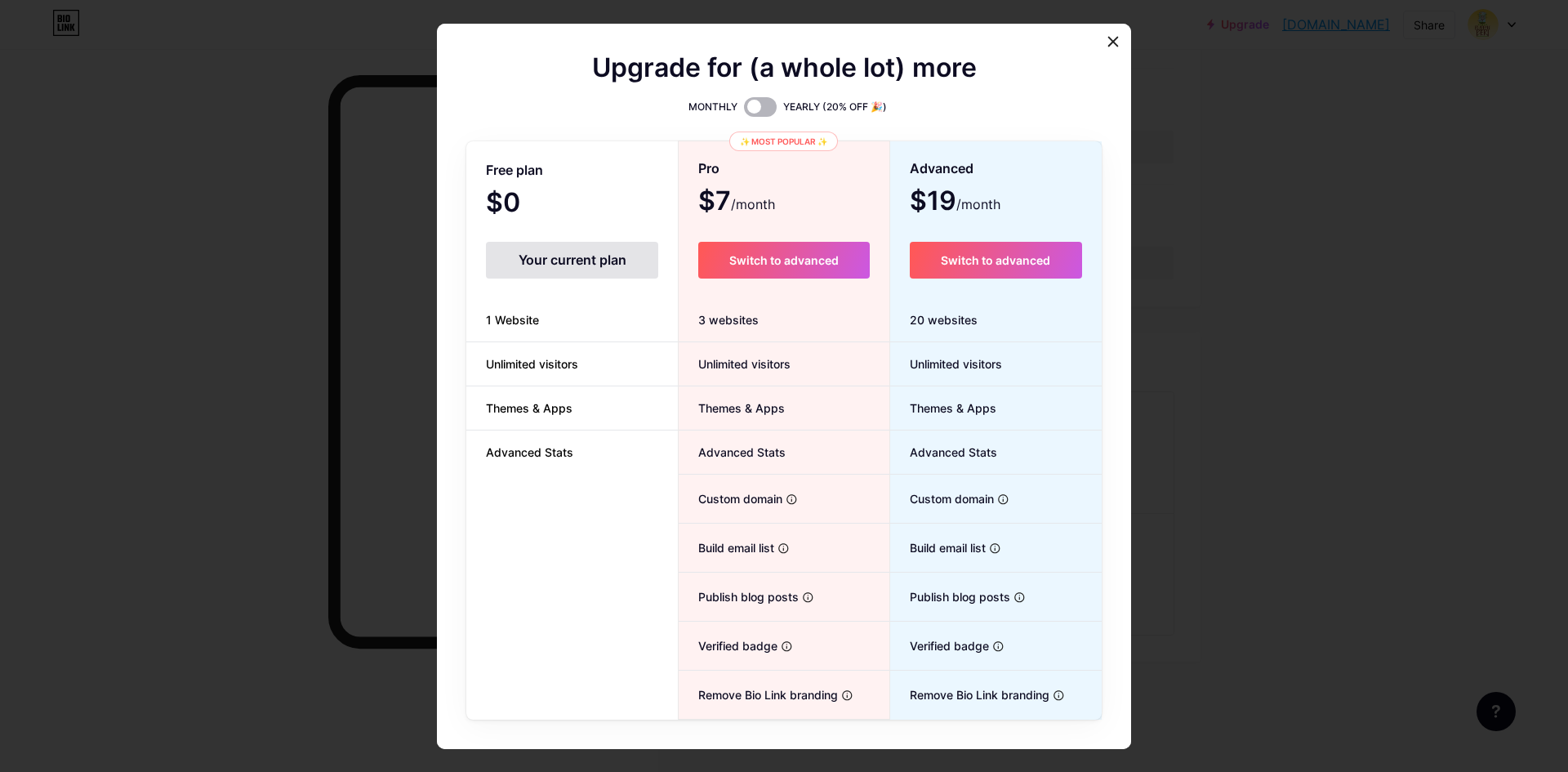
click at [751, 107] on span at bounding box center [760, 106] width 33 height 19
click at [744, 111] on input "checkbox" at bounding box center [744, 111] width 0 height 0
click at [744, 105] on span at bounding box center [760, 106] width 33 height 19
click at [744, 111] on input "checkbox" at bounding box center [744, 111] width 0 height 0
click at [747, 106] on span at bounding box center [760, 106] width 33 height 19
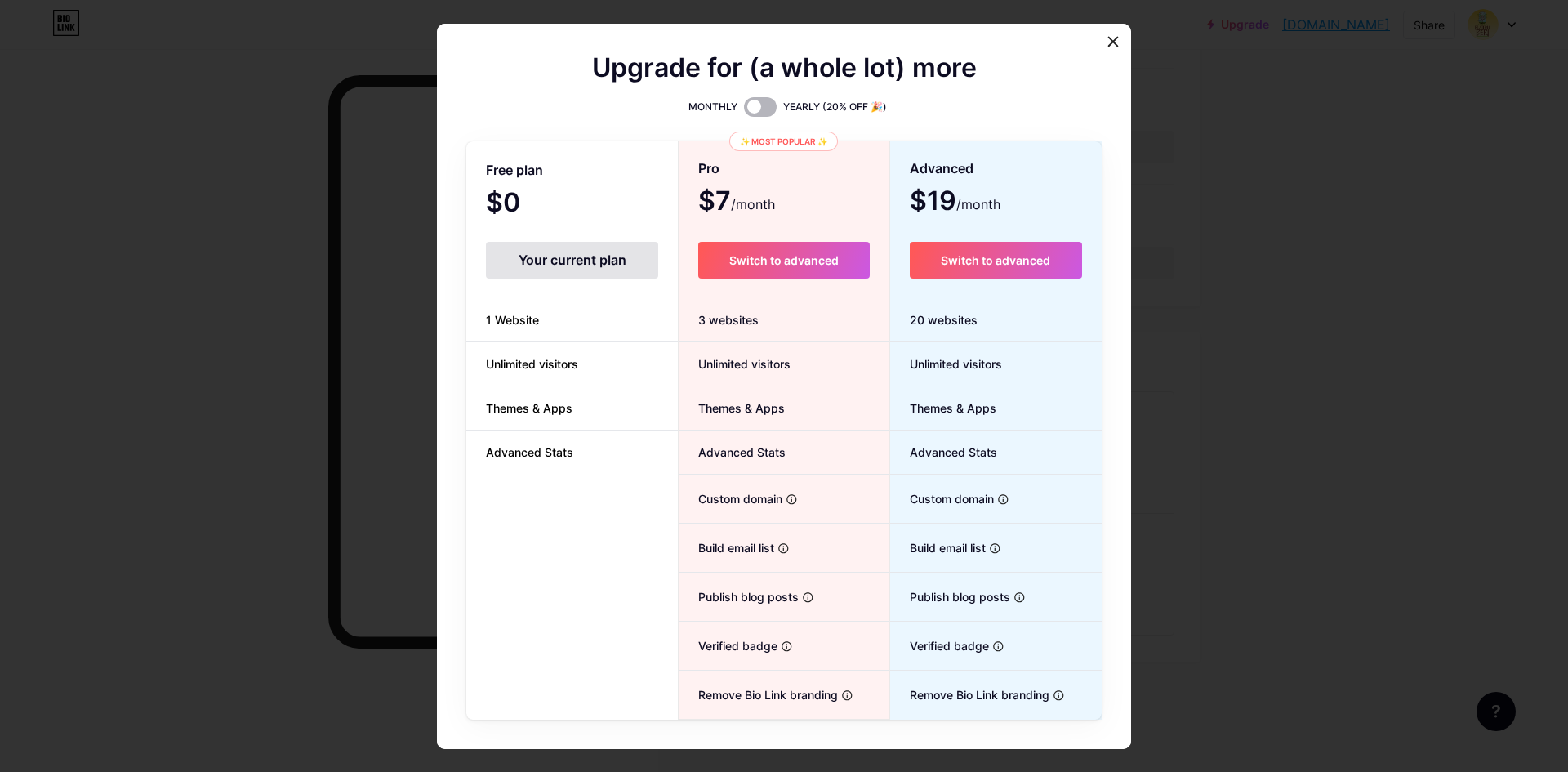
click at [744, 111] on input "checkbox" at bounding box center [744, 111] width 0 height 0
click at [1108, 45] on icon at bounding box center [1114, 42] width 13 height 13
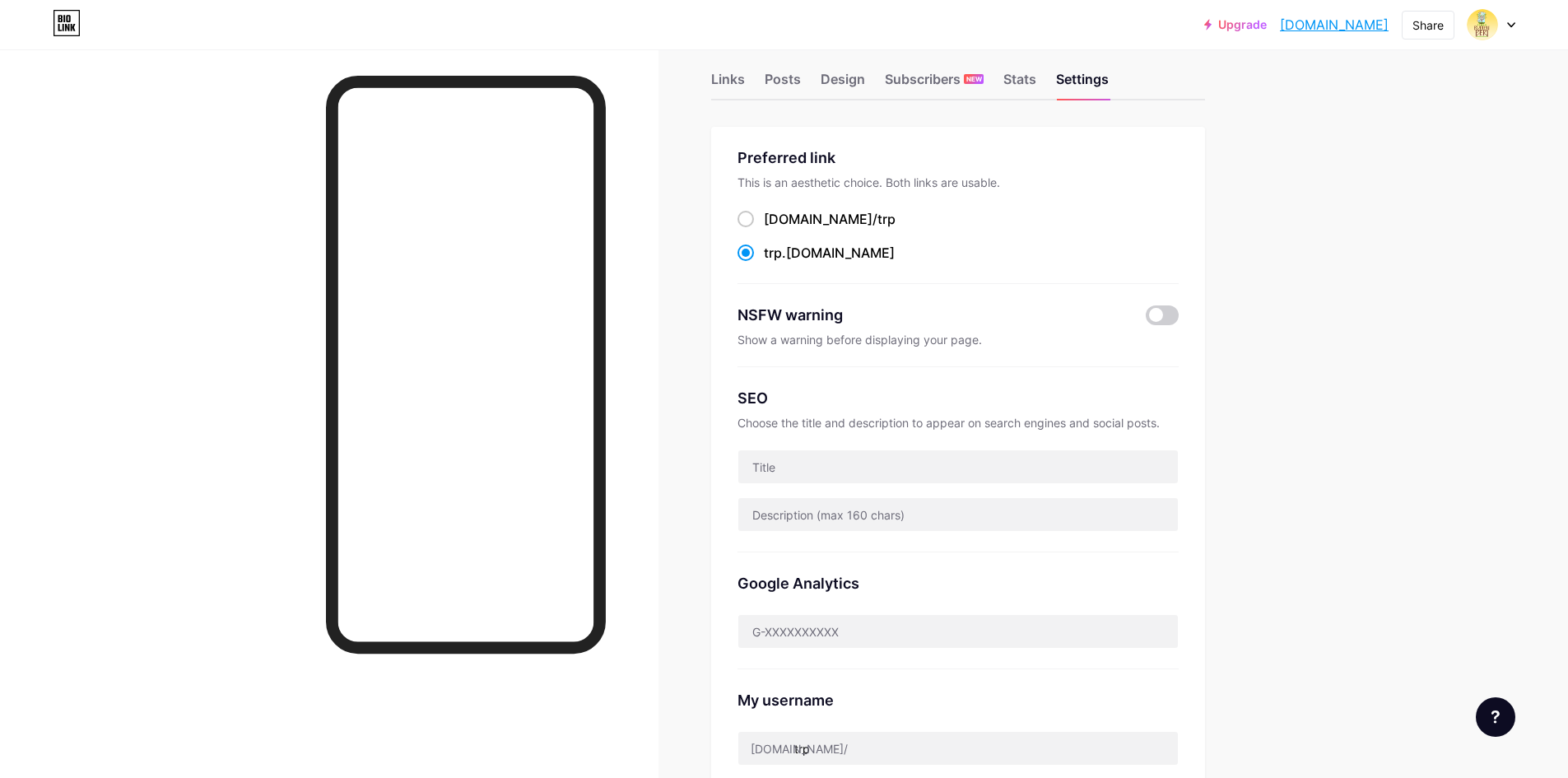
scroll to position [0, 0]
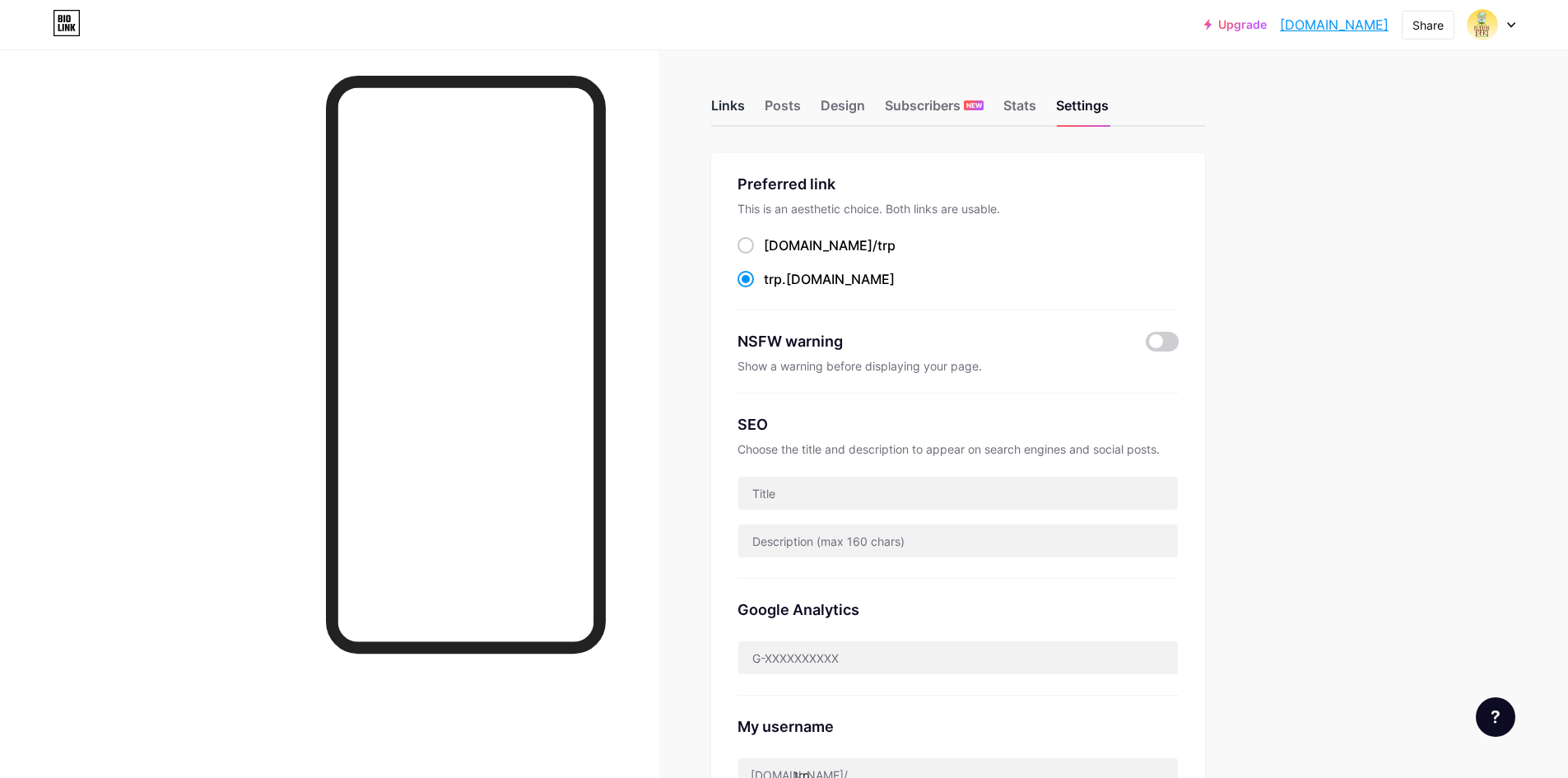
click at [725, 110] on div "Links" at bounding box center [728, 110] width 34 height 30
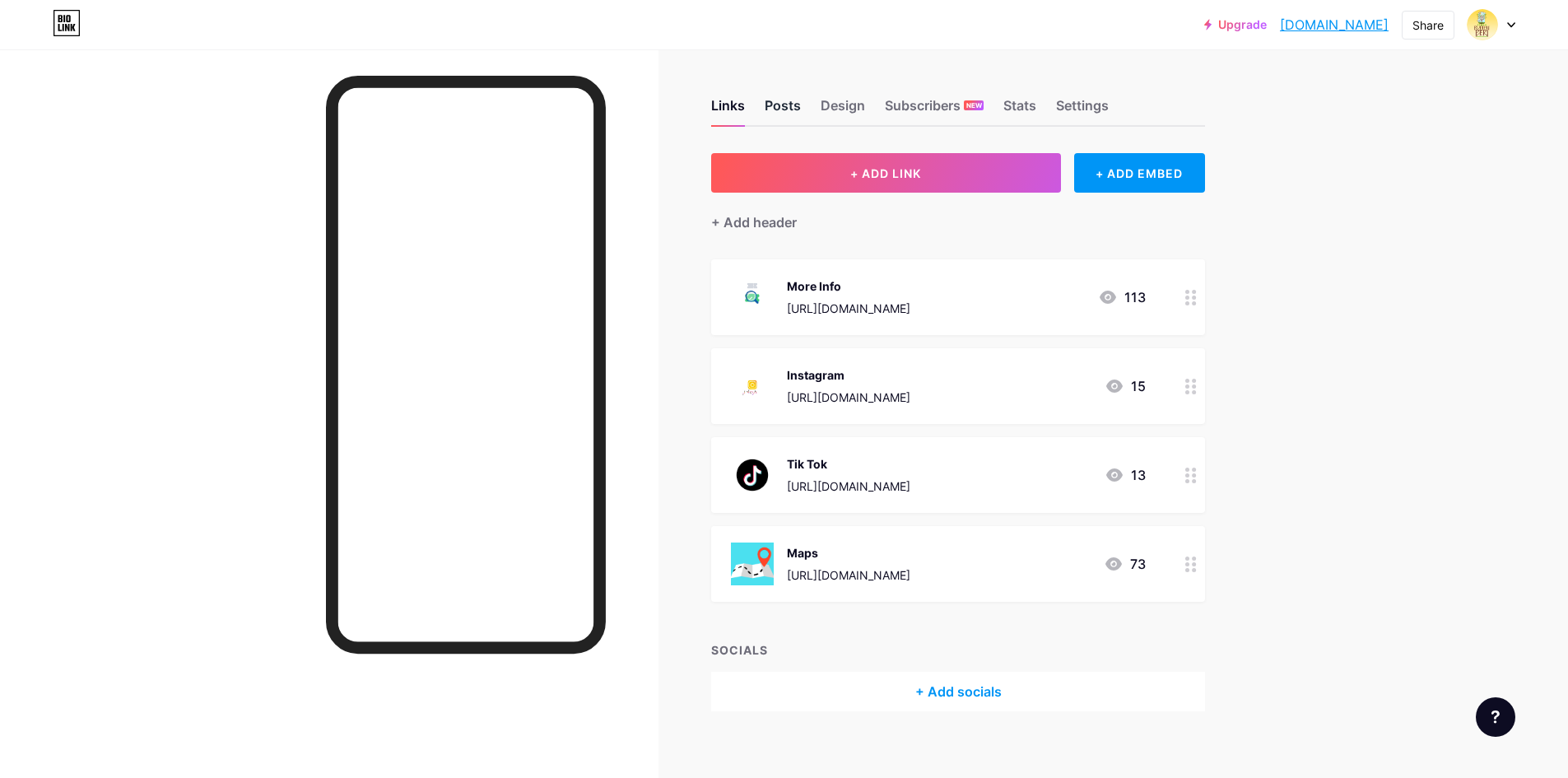
click at [790, 112] on div "Posts" at bounding box center [782, 110] width 36 height 30
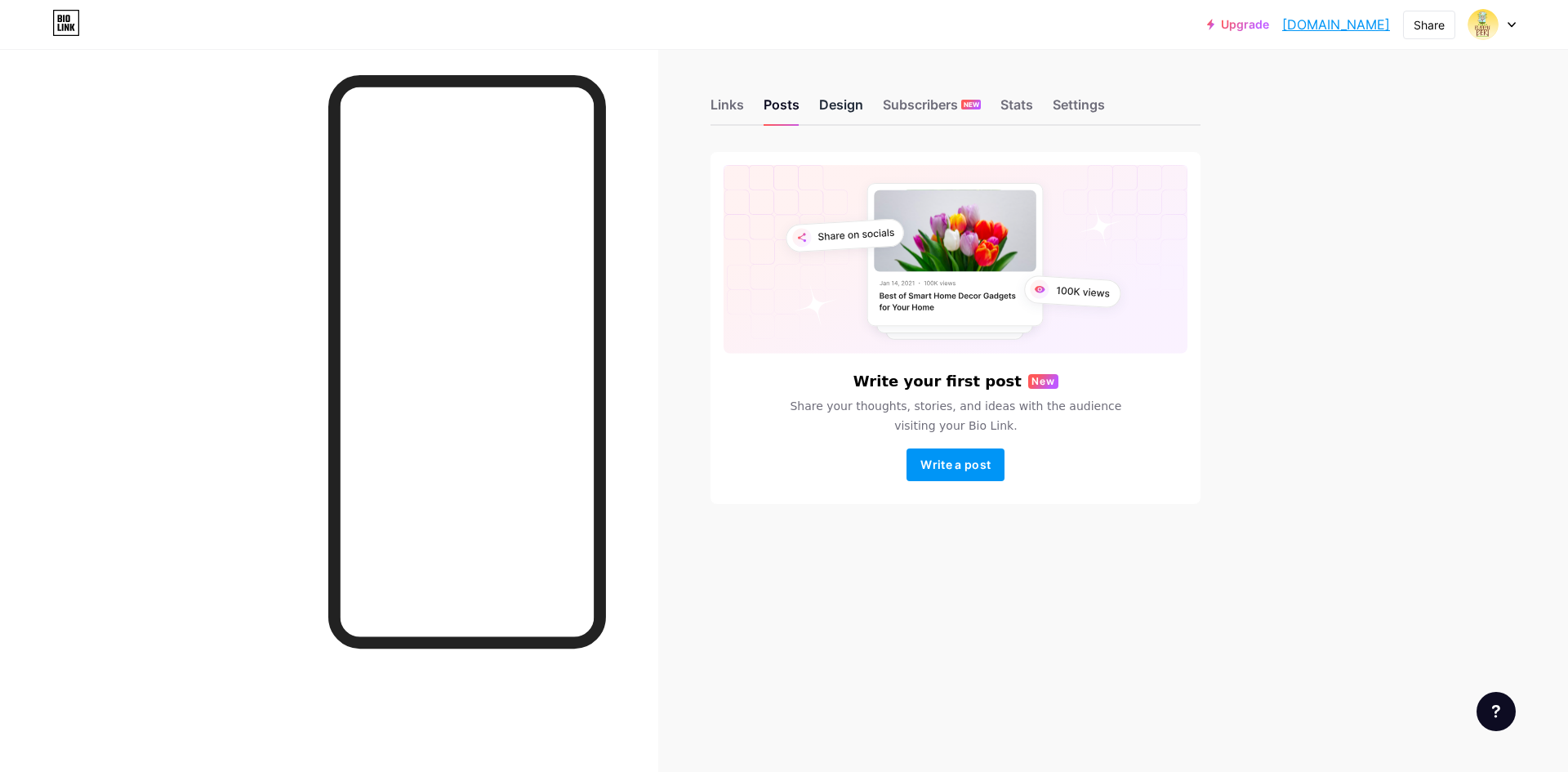
click at [836, 98] on div "Design" at bounding box center [841, 109] width 44 height 29
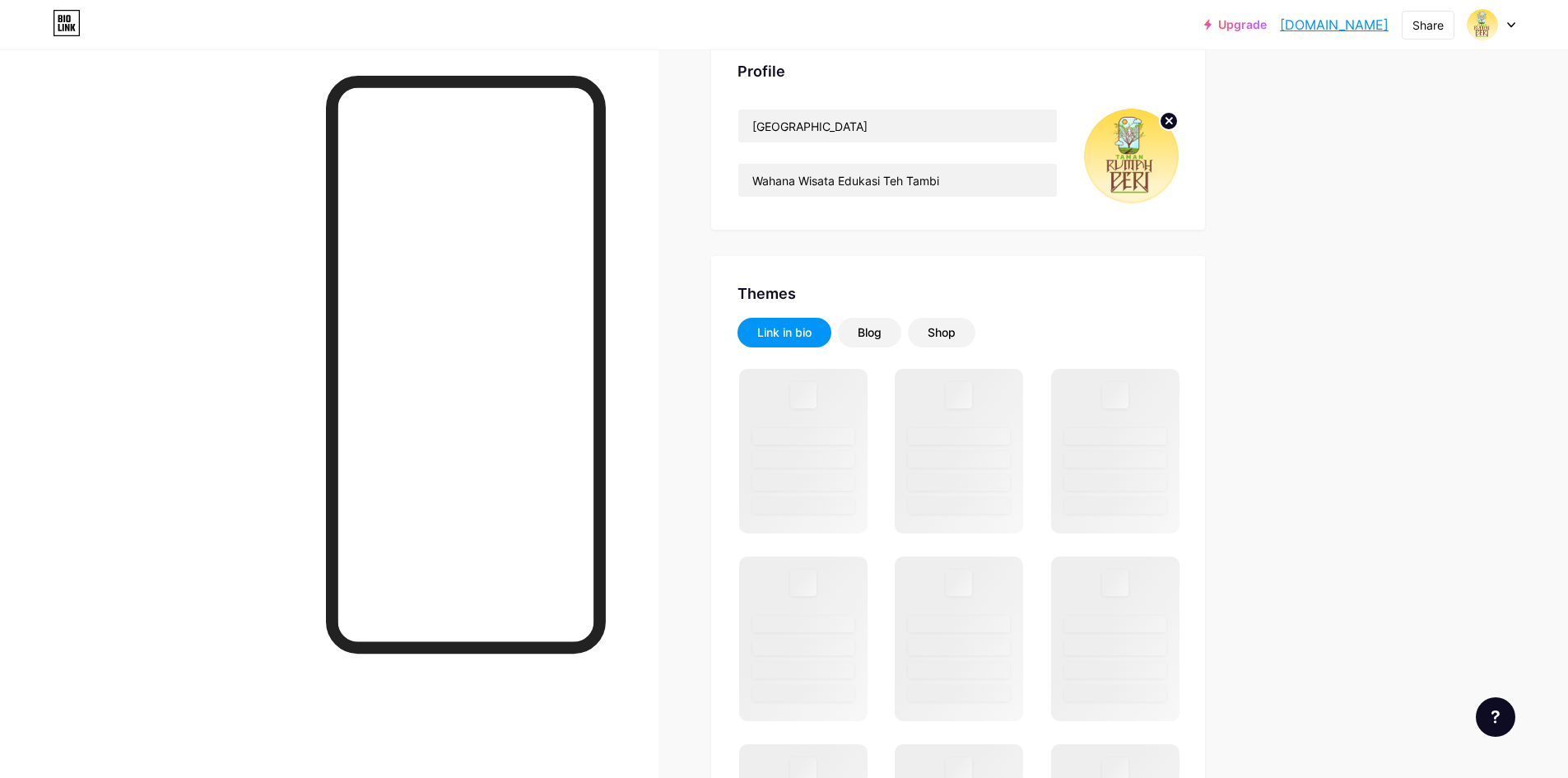
scroll to position [165, 0]
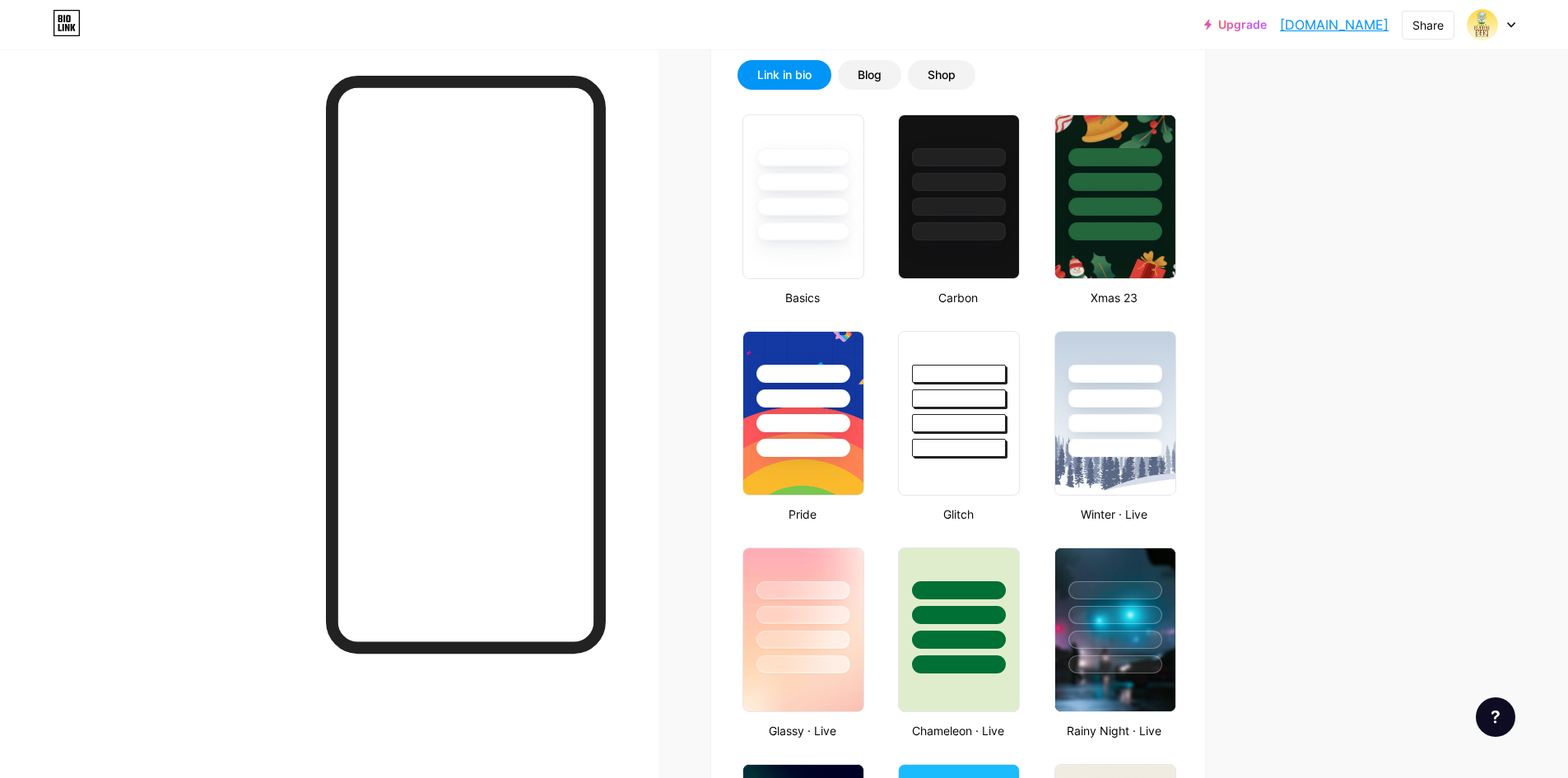
type input "#ffdd4f"
type input "#fff6cc"
type input "#804936"
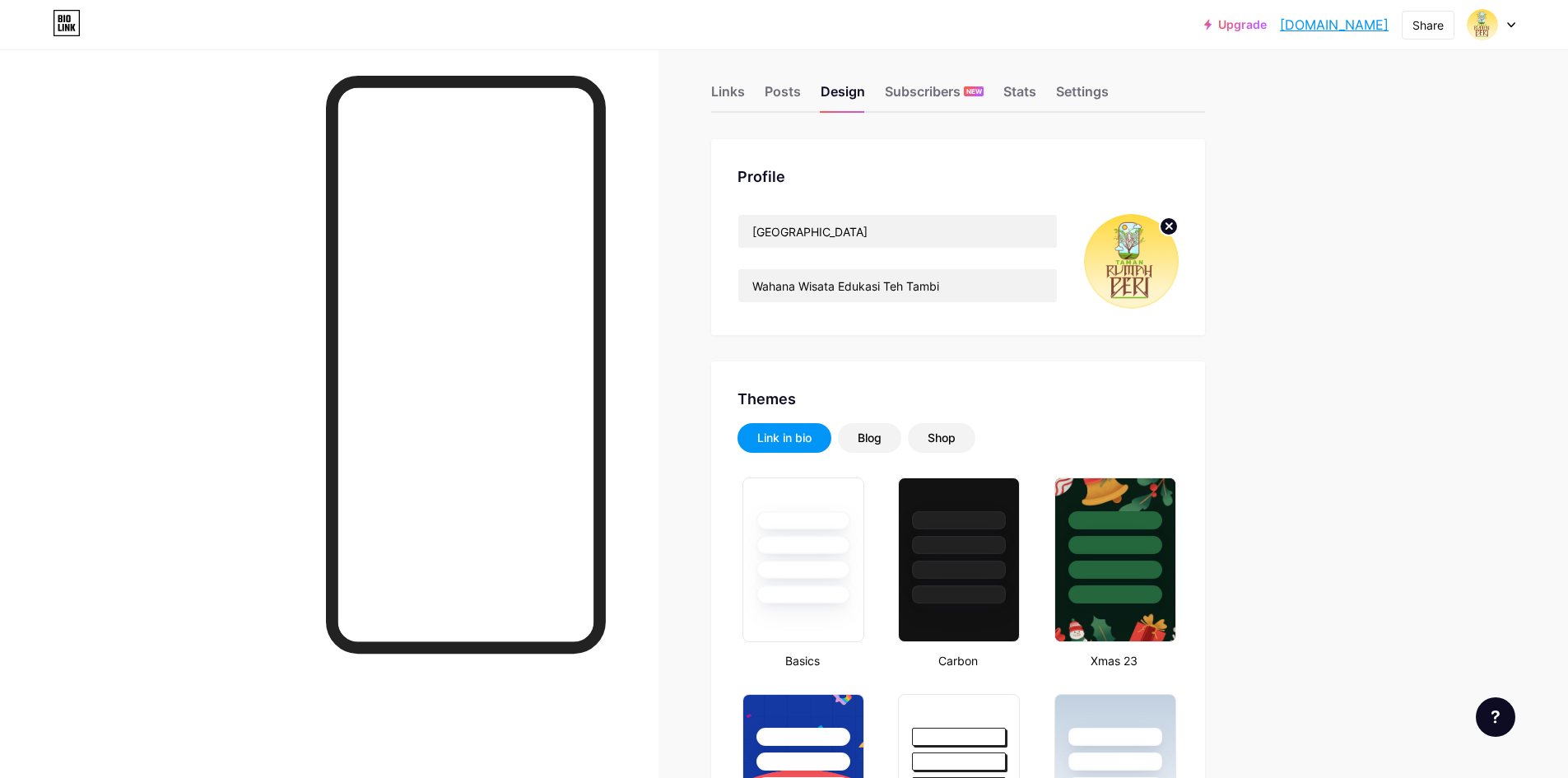
scroll to position [0, 0]
